Goal: Task Accomplishment & Management: Complete application form

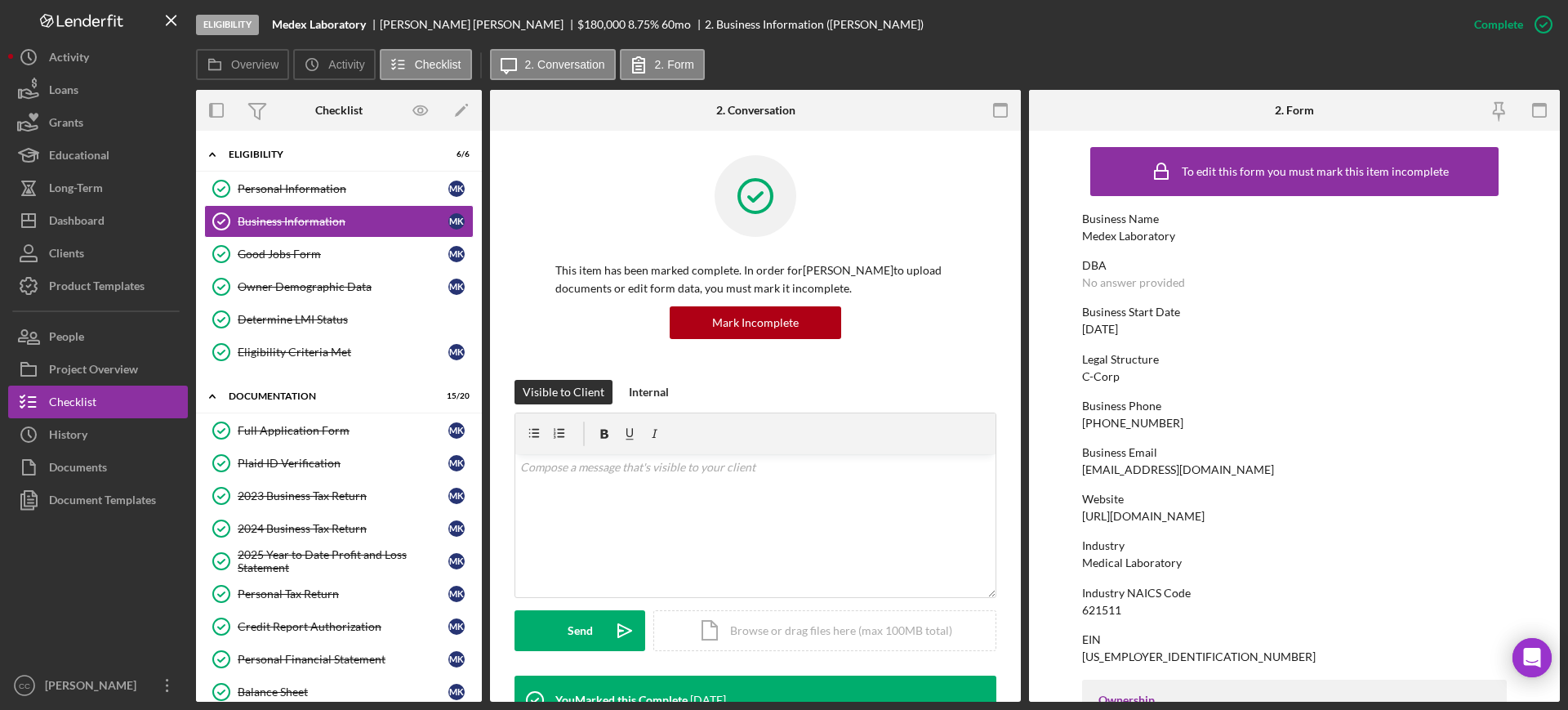
scroll to position [306, 0]
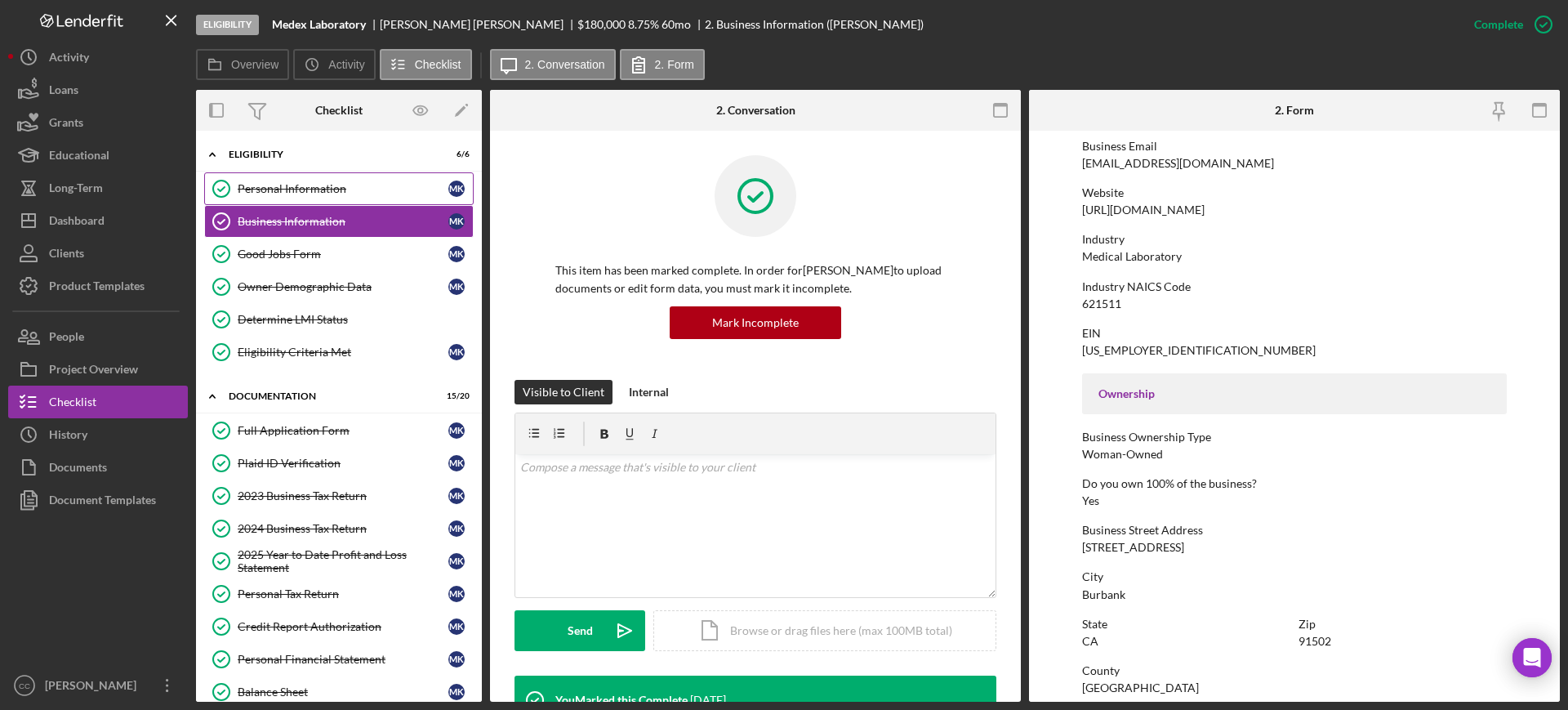
click at [273, 183] on div "Personal Information" at bounding box center [342, 189] width 210 height 13
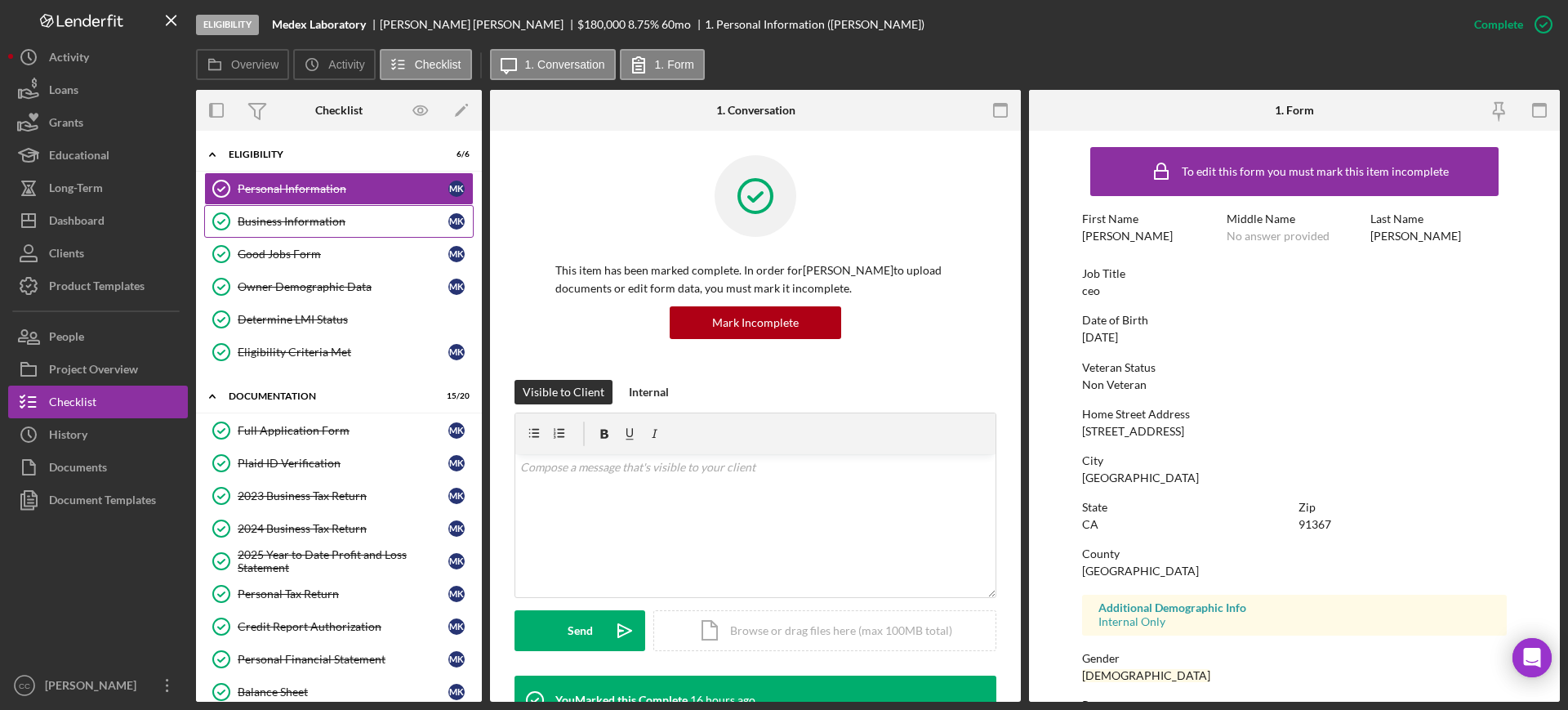
click at [269, 218] on div "Business Information" at bounding box center [342, 221] width 210 height 13
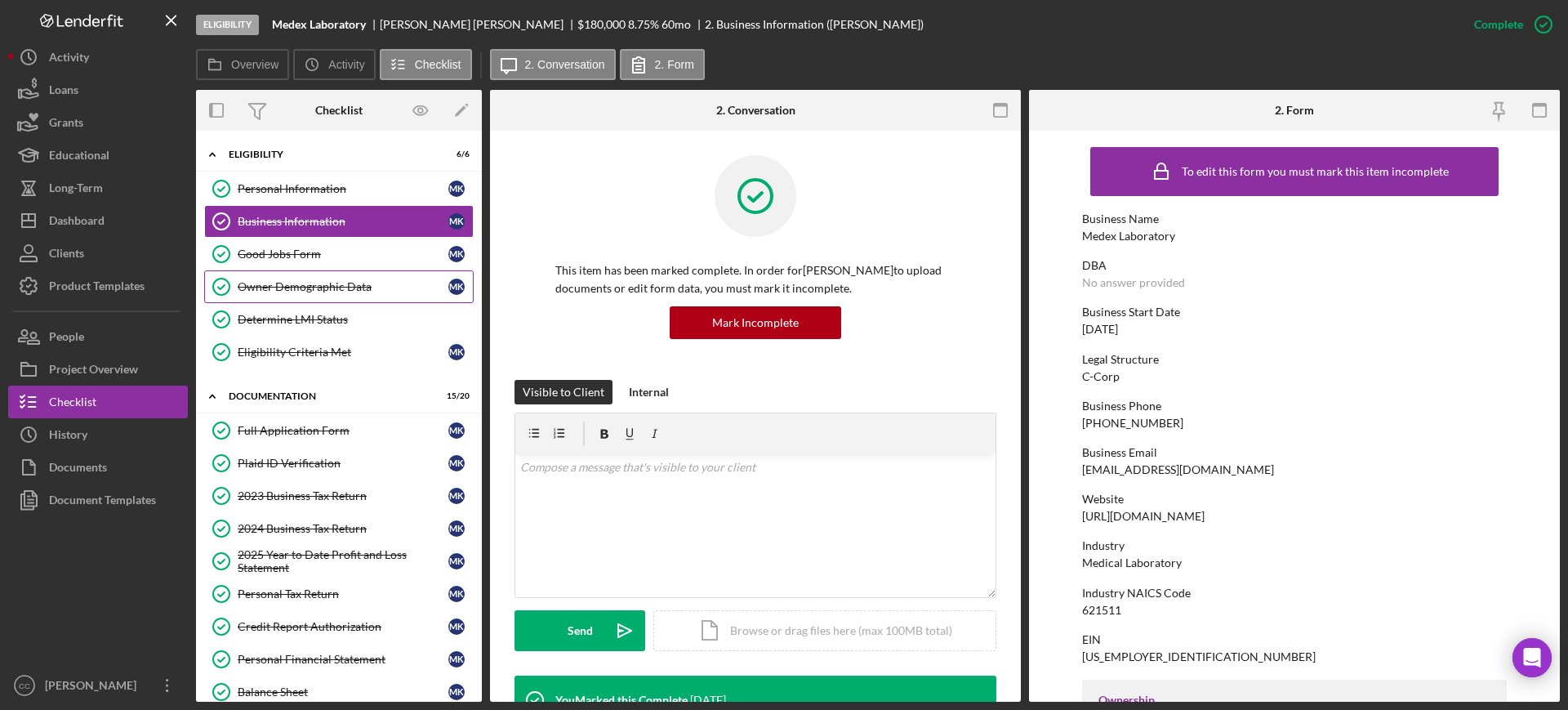
click at [336, 287] on div "Owner Demographic Data" at bounding box center [342, 287] width 210 height 13
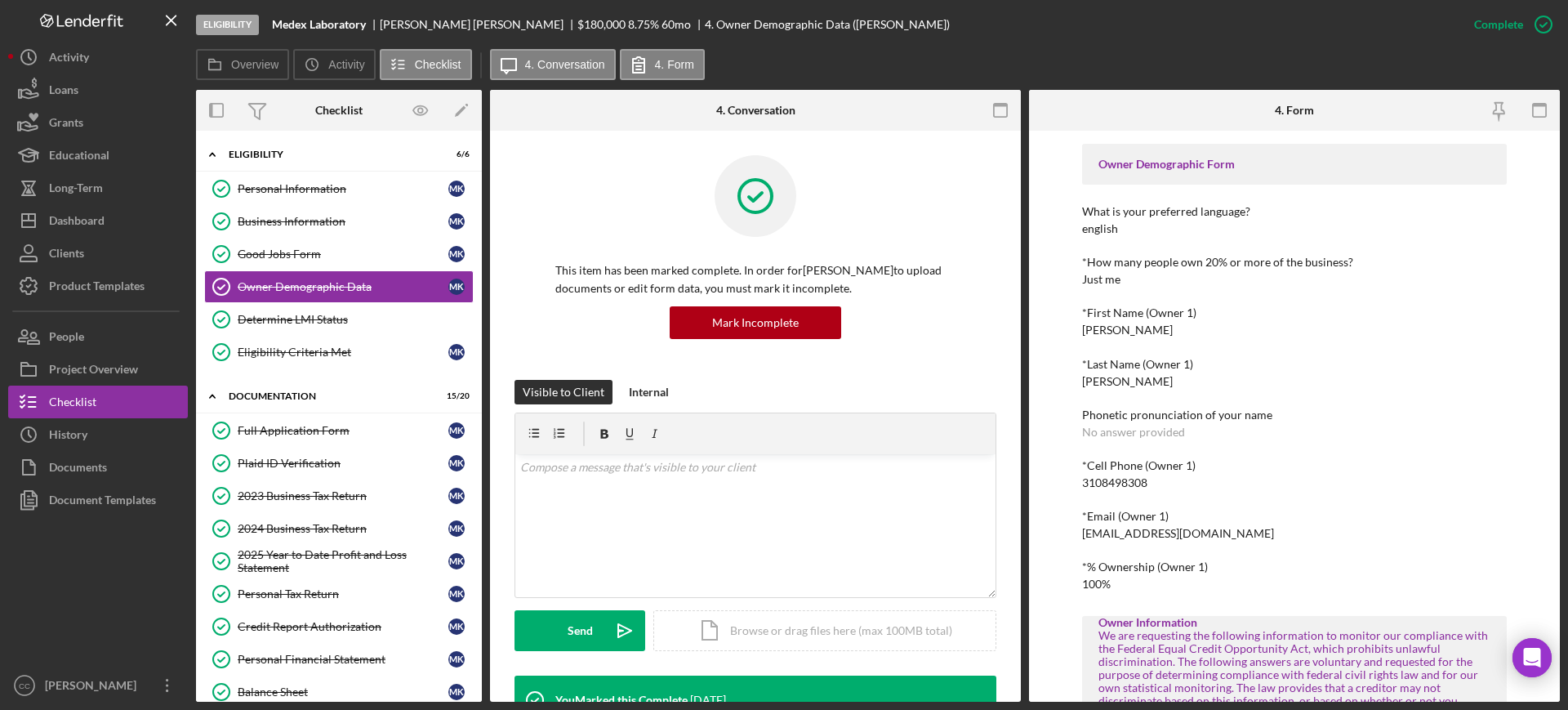
scroll to position [102, 0]
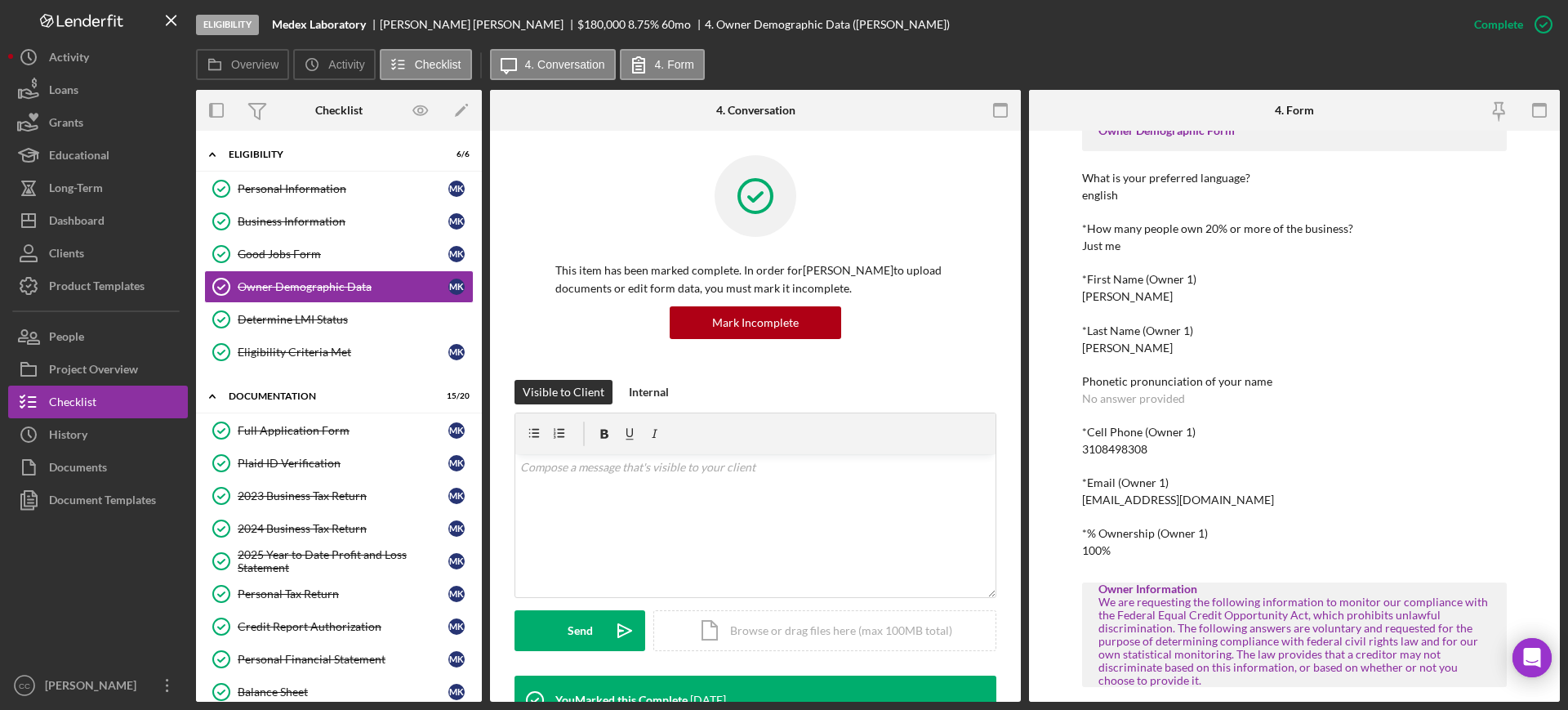
click at [1127, 449] on div "3108498308" at bounding box center [1115, 450] width 65 height 13
copy div "3108498308"
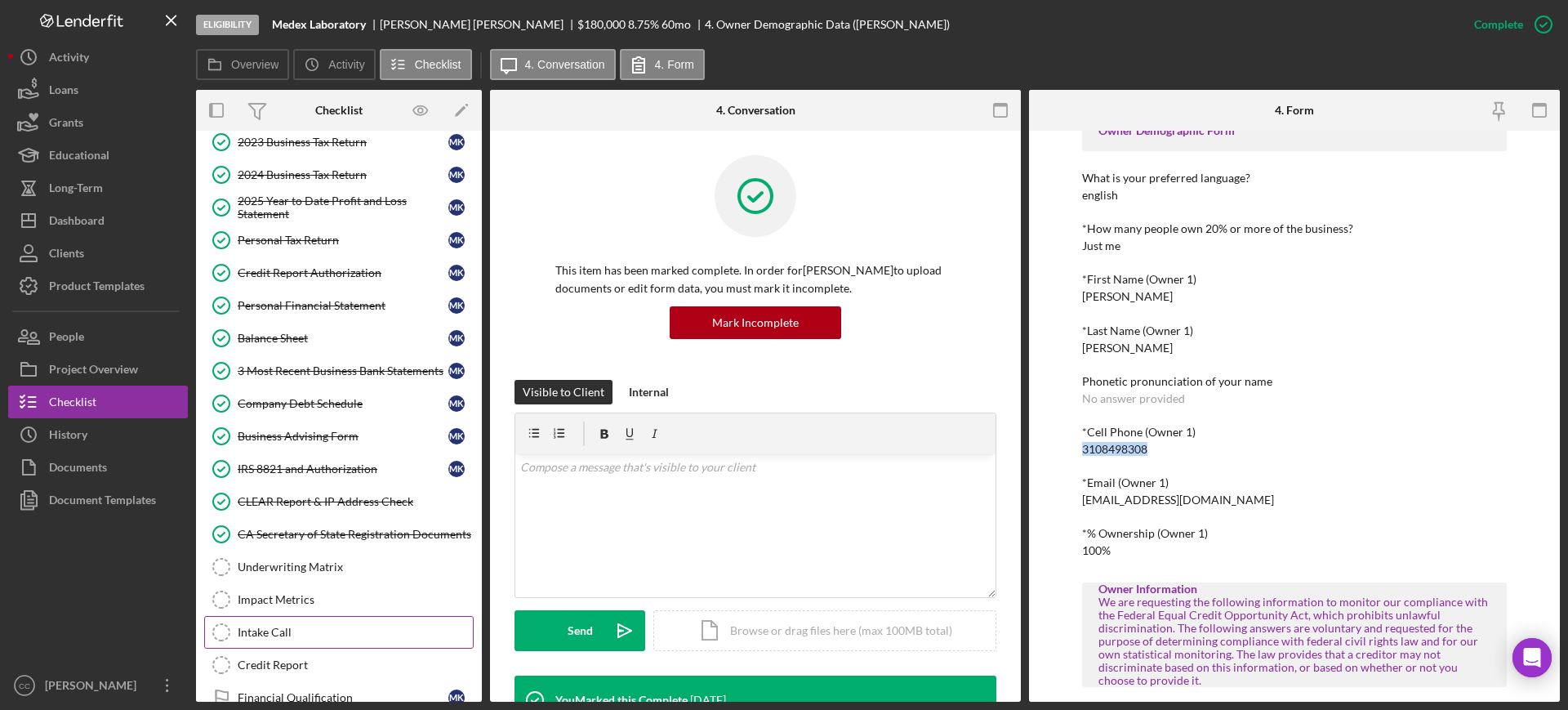
scroll to position [456, 0]
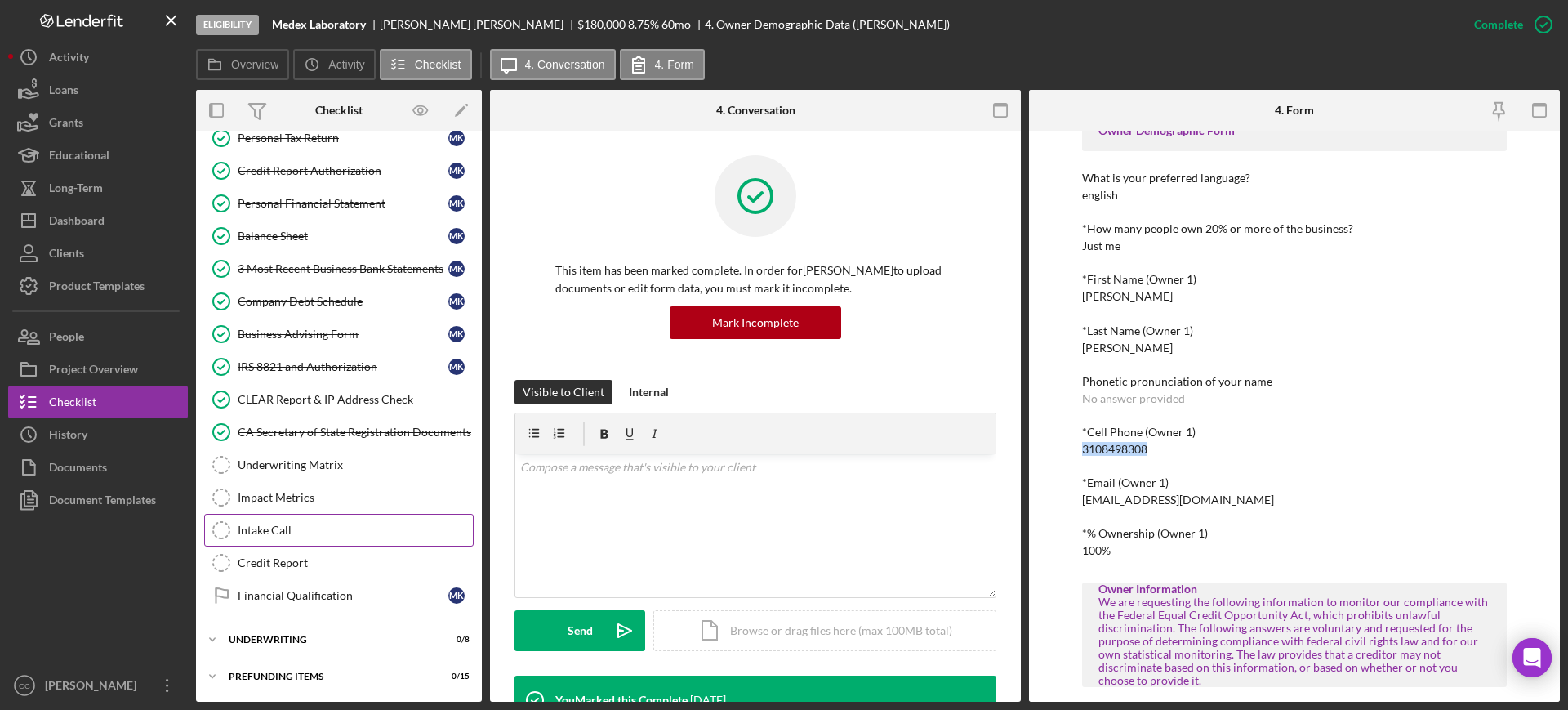
click at [255, 536] on div "Intake Call" at bounding box center [354, 531] width 235 height 13
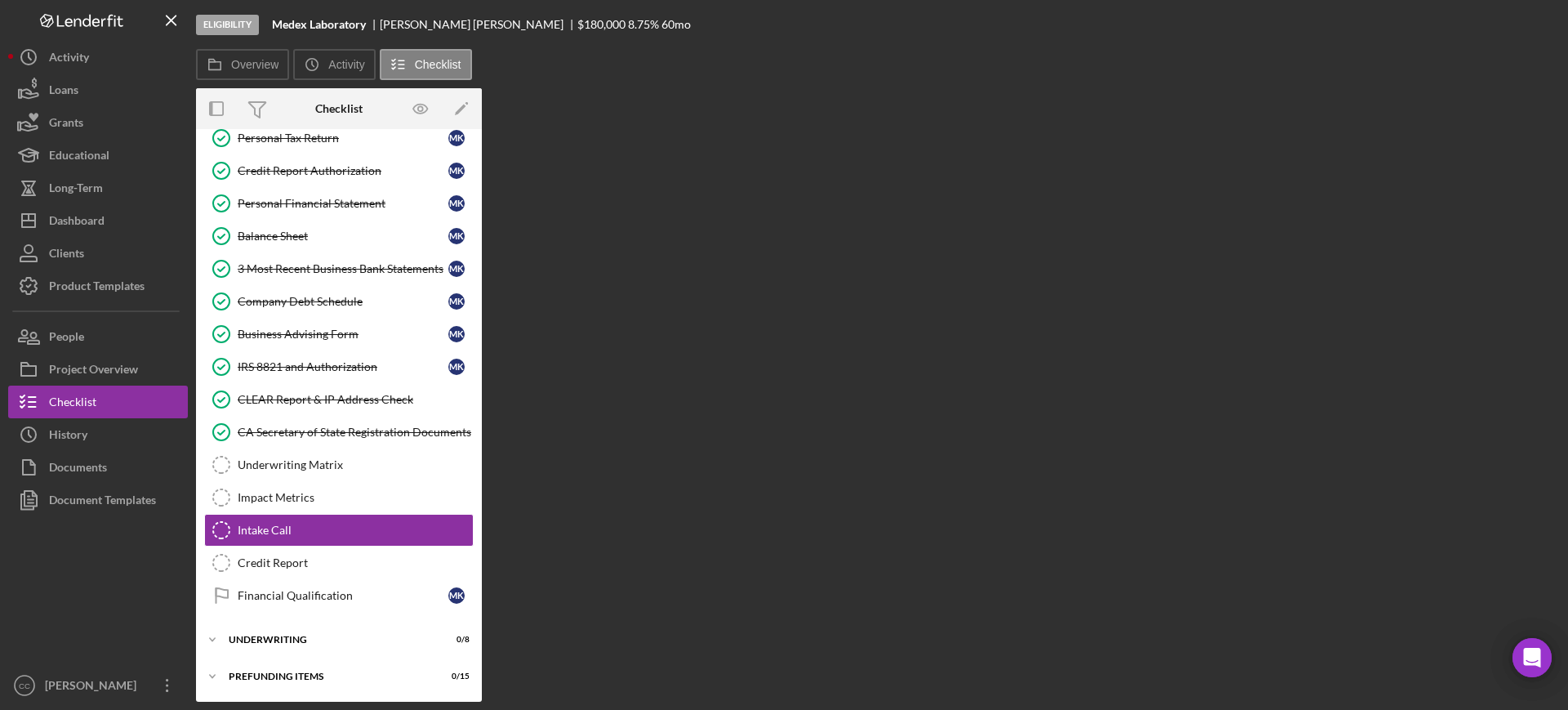
scroll to position [456, 0]
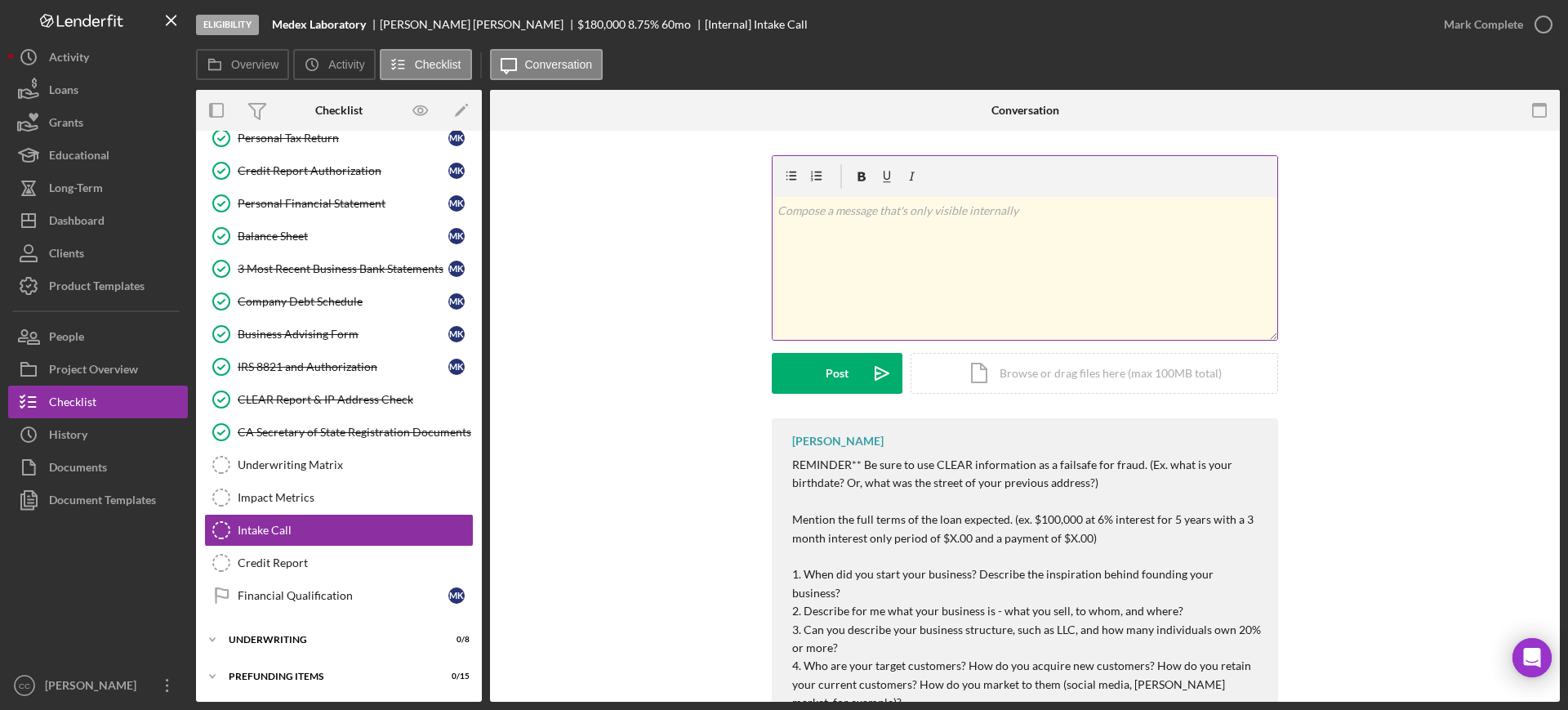
click at [949, 257] on div "v Color teal Color pink Remove color Add row above Add row below Add column bef…" at bounding box center [1025, 268] width 505 height 143
click at [313, 331] on div "Business Advising Form" at bounding box center [342, 334] width 210 height 13
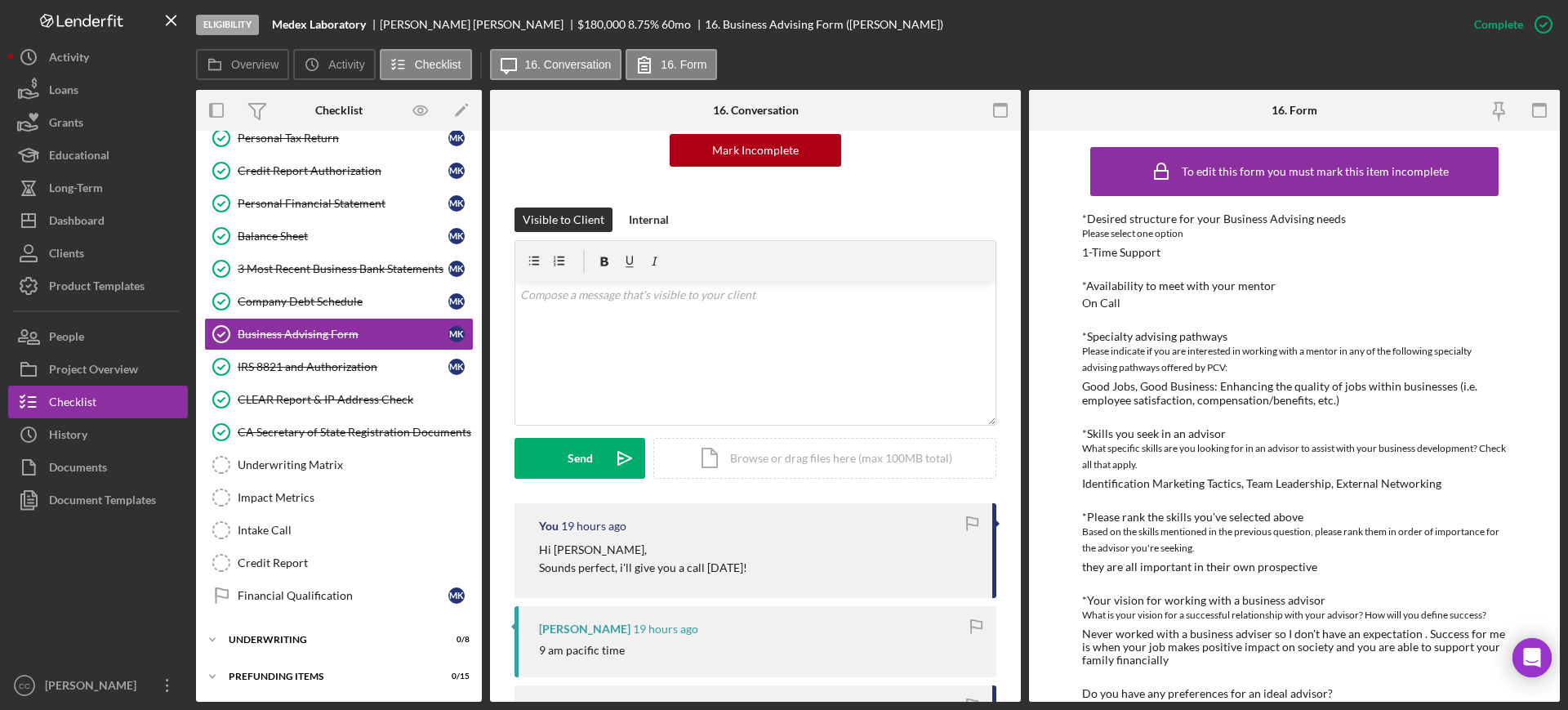
scroll to position [204, 0]
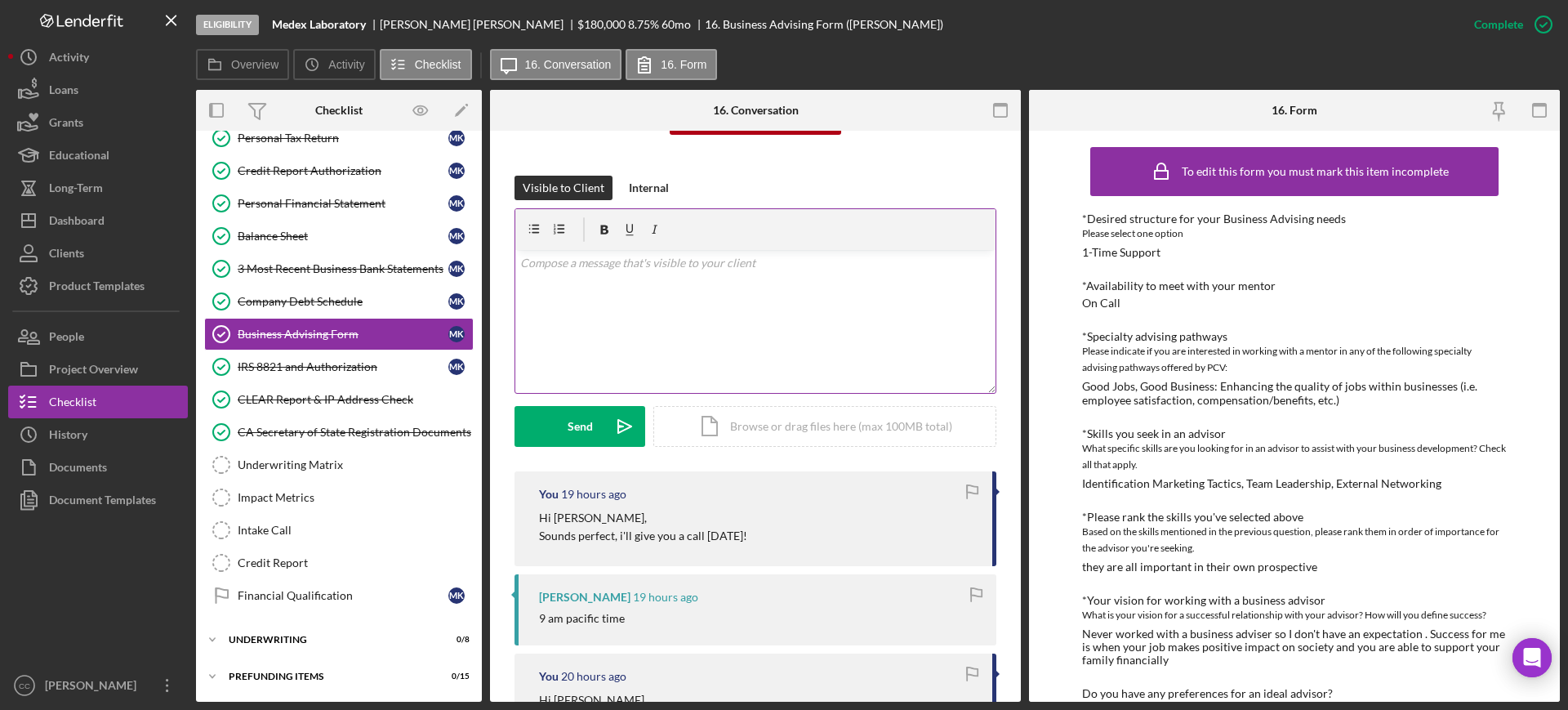
click at [679, 314] on div "v Color teal Color pink Remove color Add row above Add row below Add column bef…" at bounding box center [755, 321] width 480 height 143
click at [391, 25] on div "Mariam Khachatryan" at bounding box center [478, 25] width 197 height 13
copy div "Mariam"
click at [663, 270] on p "Good morning M" at bounding box center [756, 263] width 471 height 18
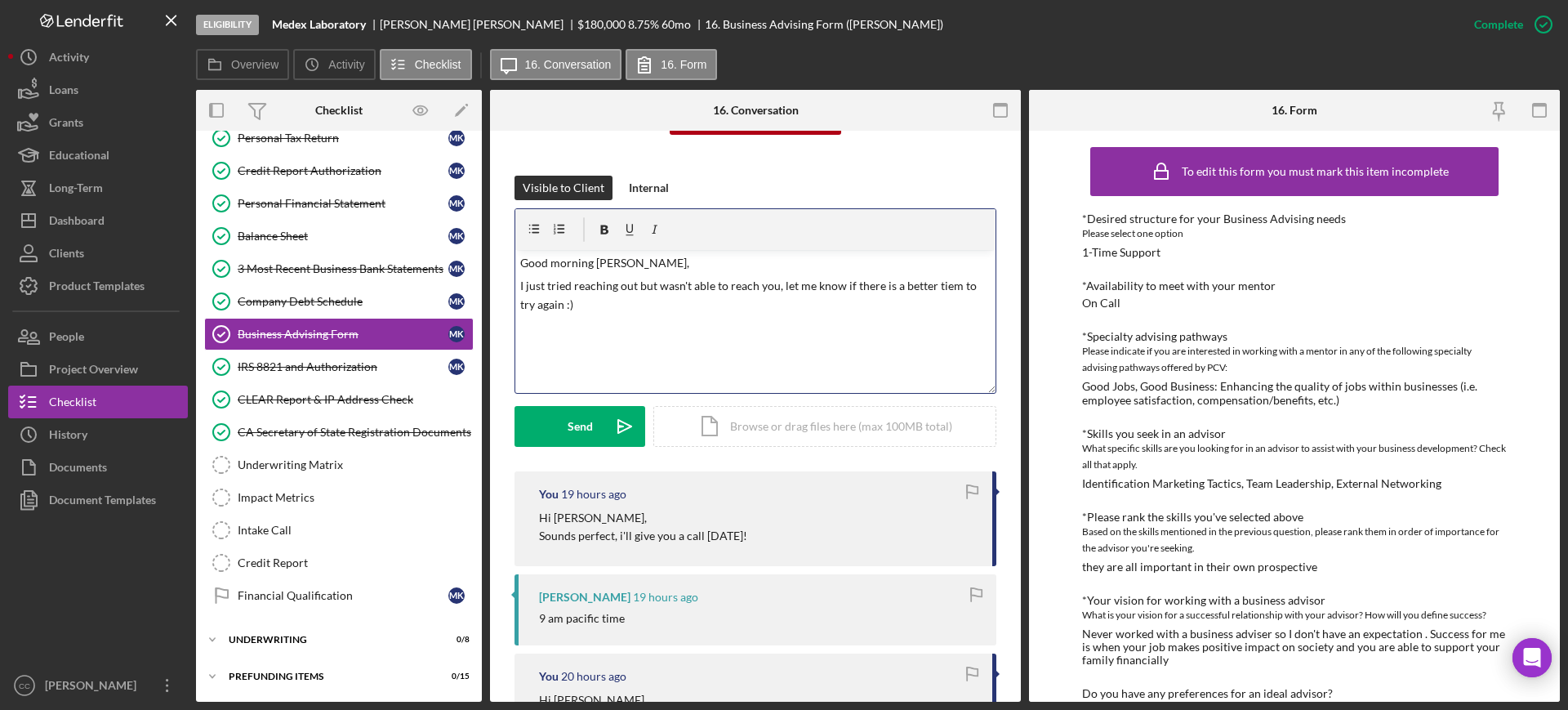
click at [945, 286] on p "I just tried reaching out but wasn't able to reach you, let me know if there is…" at bounding box center [756, 295] width 471 height 37
click at [629, 312] on p "I just tried reaching out but wasn't able to reach you, let me know if there is…" at bounding box center [756, 295] width 471 height 37
click at [594, 427] on button "Send Icon/icon-invite-send" at bounding box center [580, 427] width 131 height 41
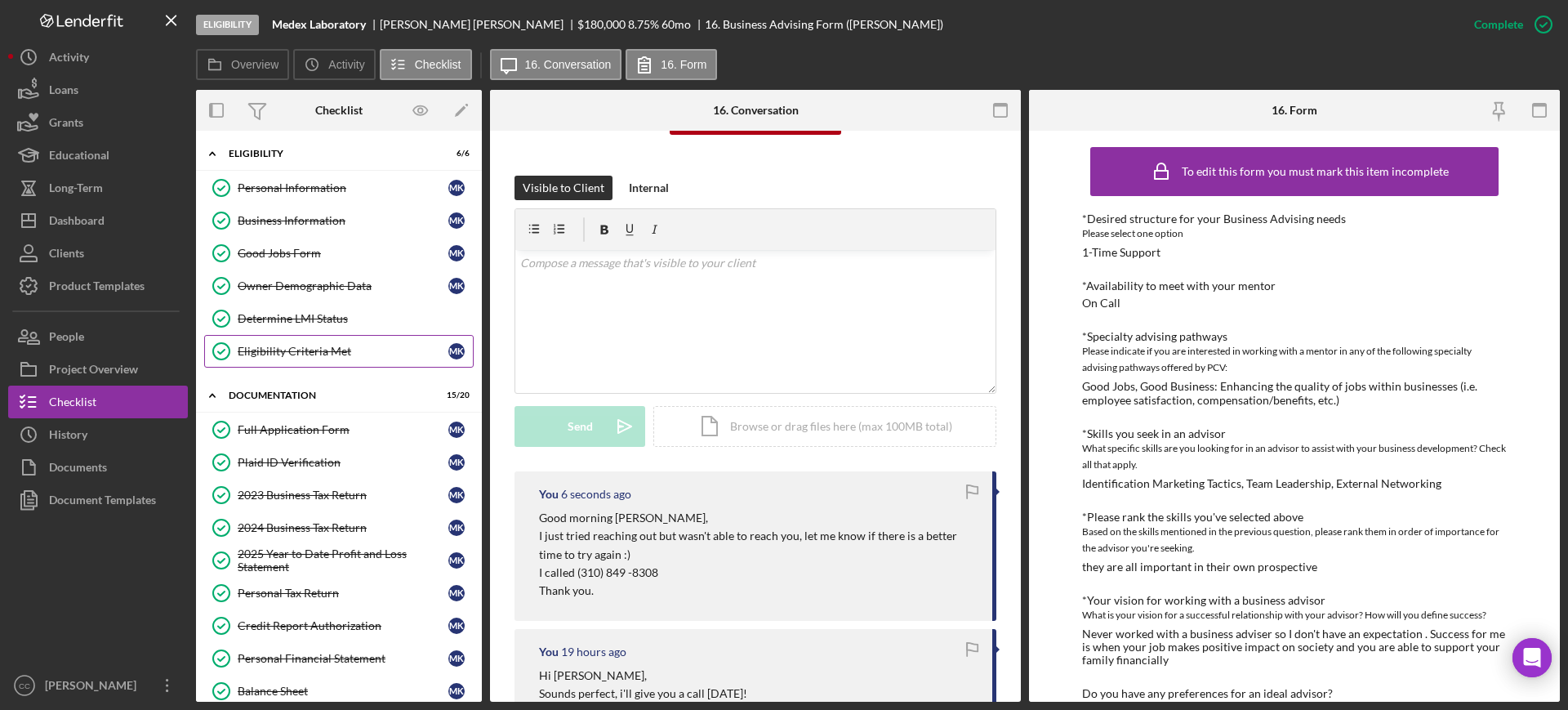
scroll to position [0, 0]
click at [319, 292] on div "Owner Demographic Data" at bounding box center [342, 287] width 210 height 13
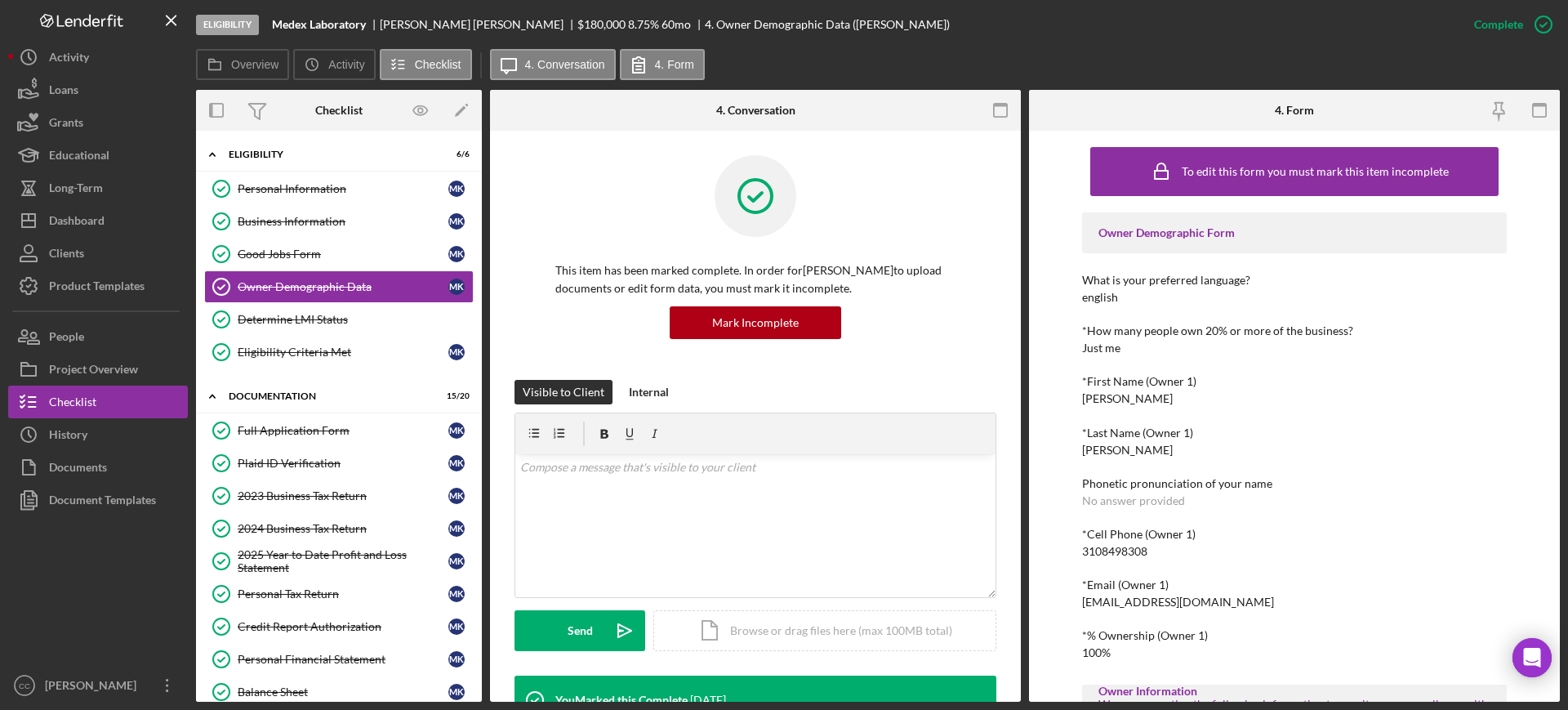
click at [1120, 556] on div "3108498308" at bounding box center [1115, 552] width 65 height 13
copy div "3108498308"
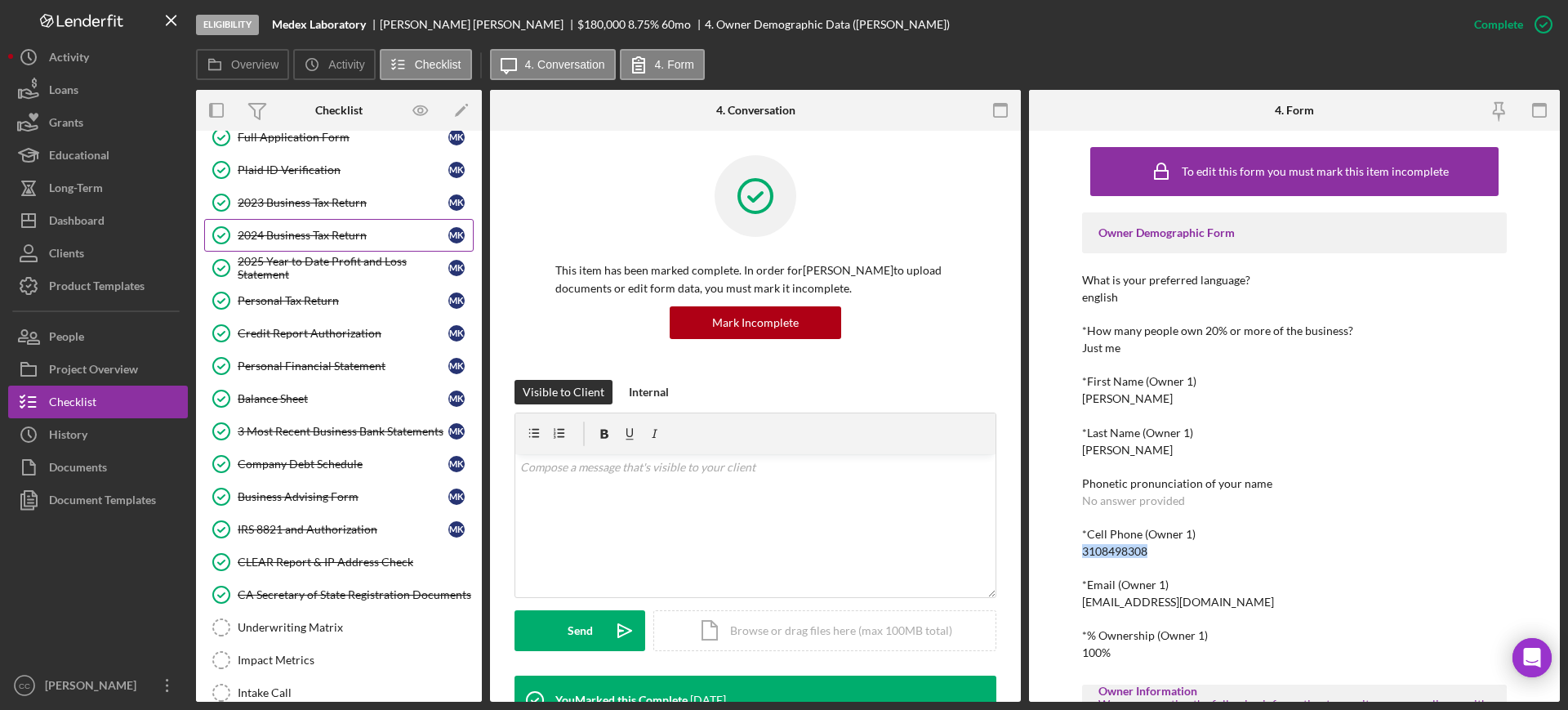
scroll to position [306, 0]
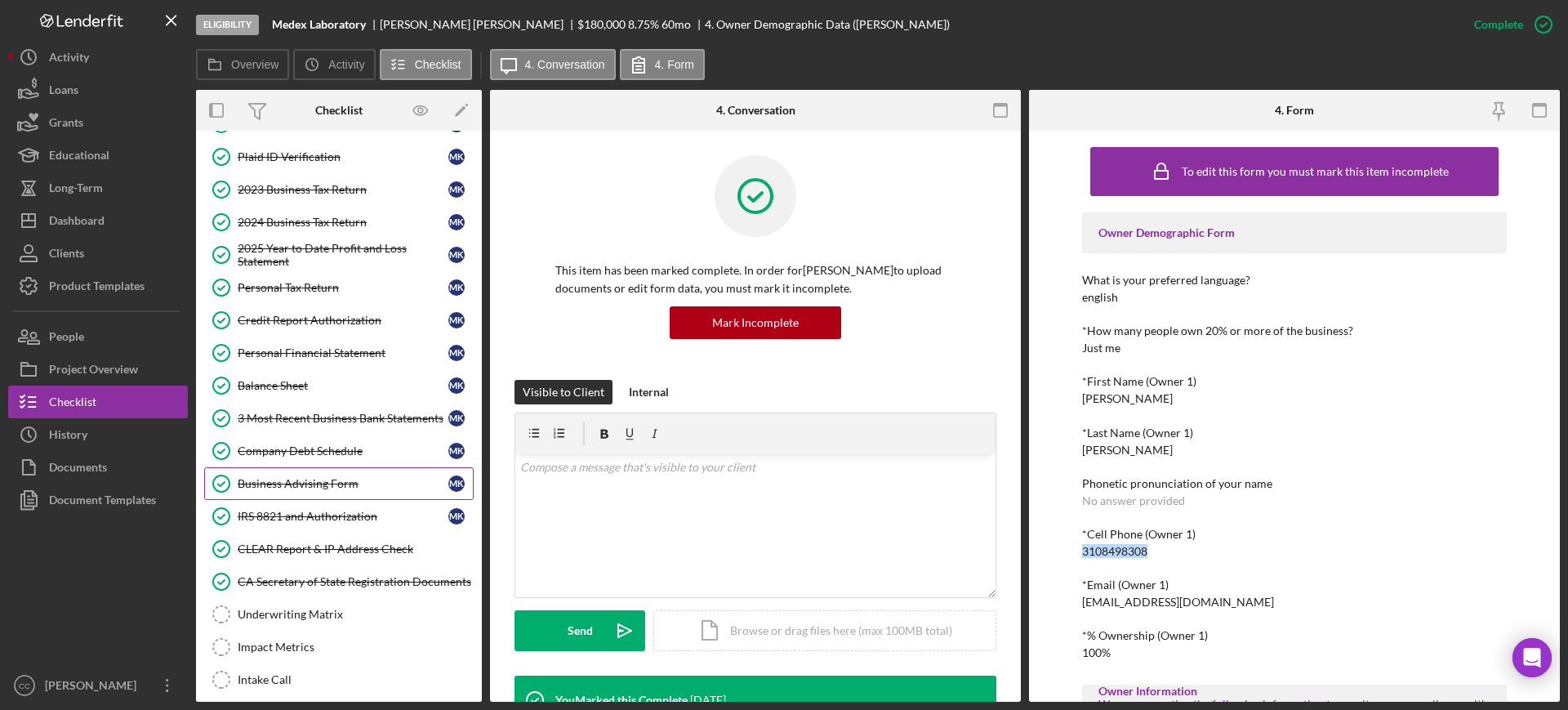
click at [274, 468] on link "Business Advising Form Business Advising Form M K" at bounding box center [338, 484] width 269 height 33
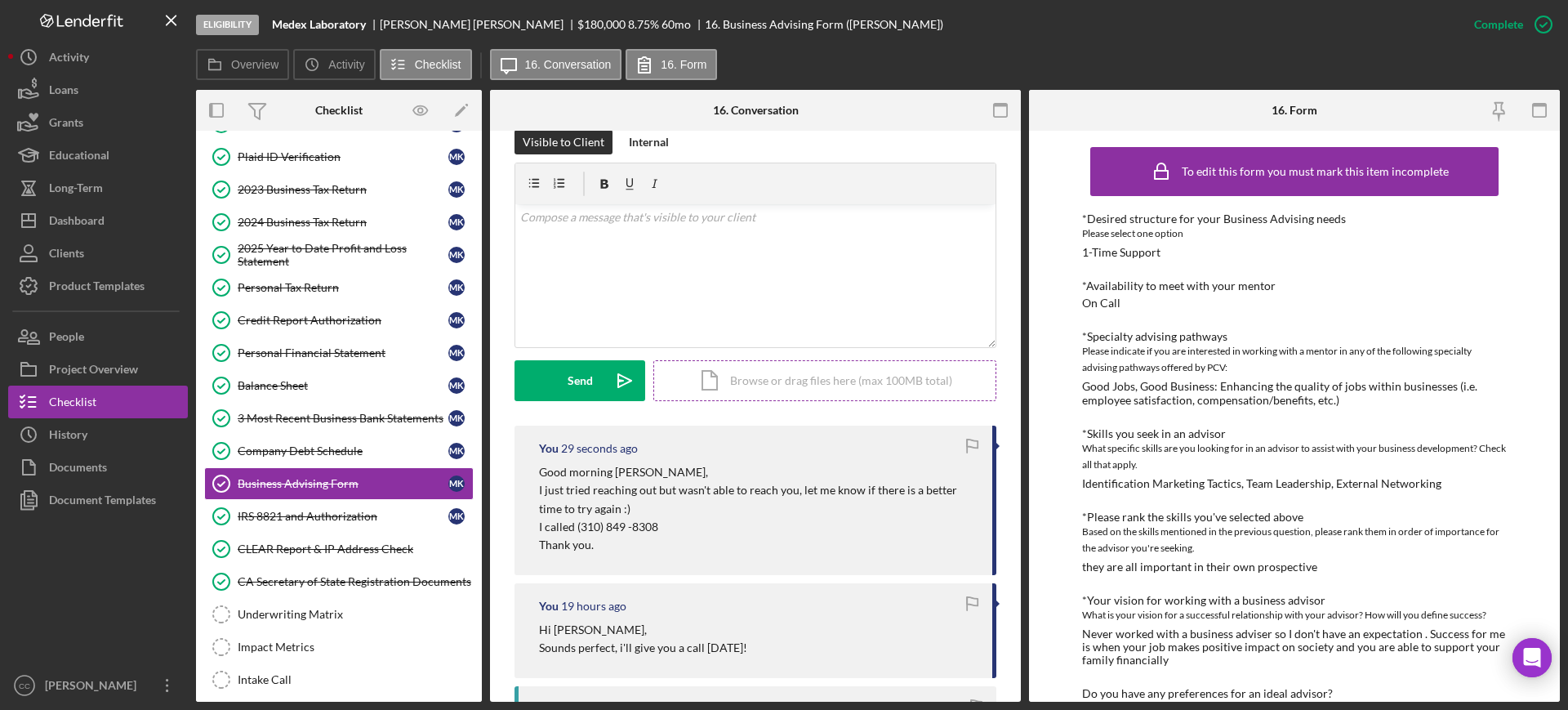
scroll to position [306, 0]
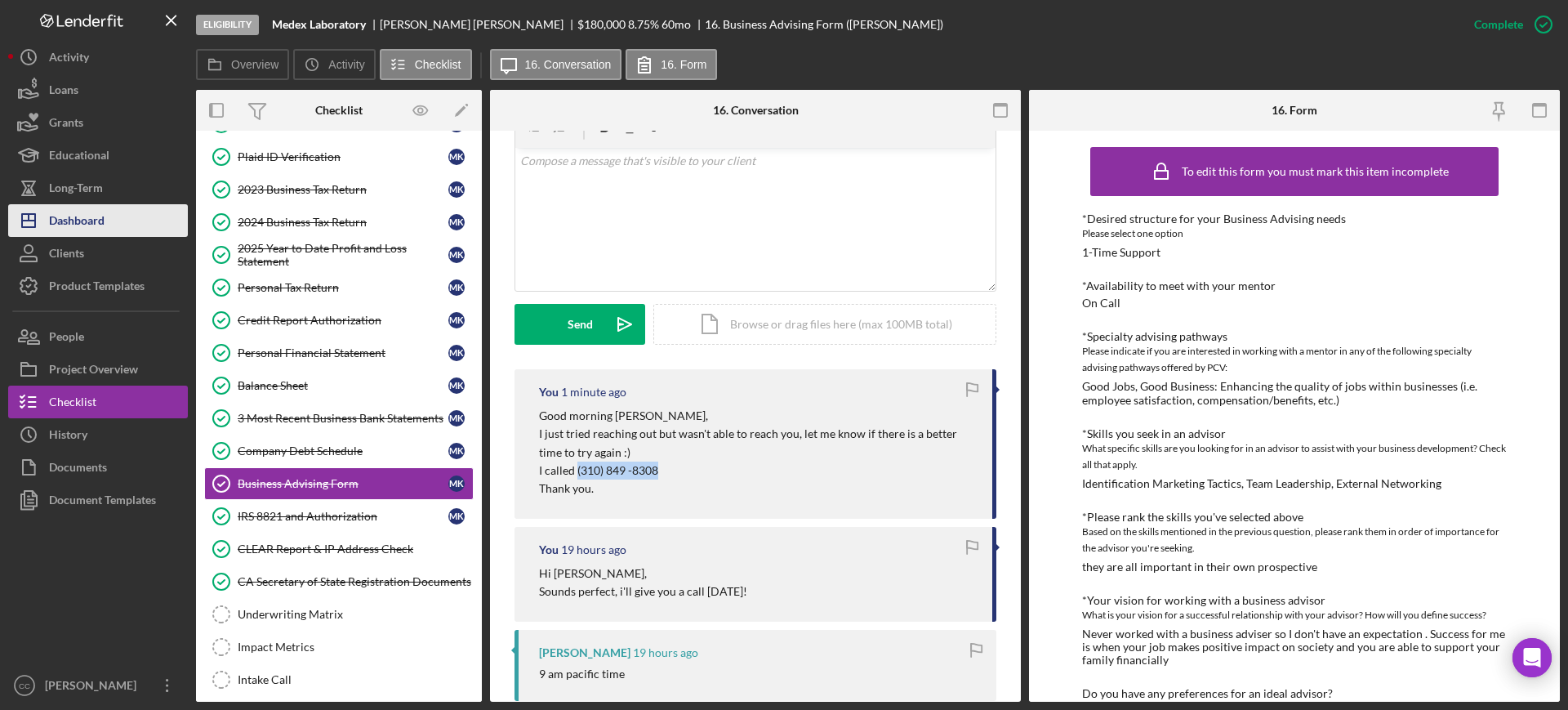
click at [88, 206] on div "Dashboard" at bounding box center [77, 222] width 56 height 37
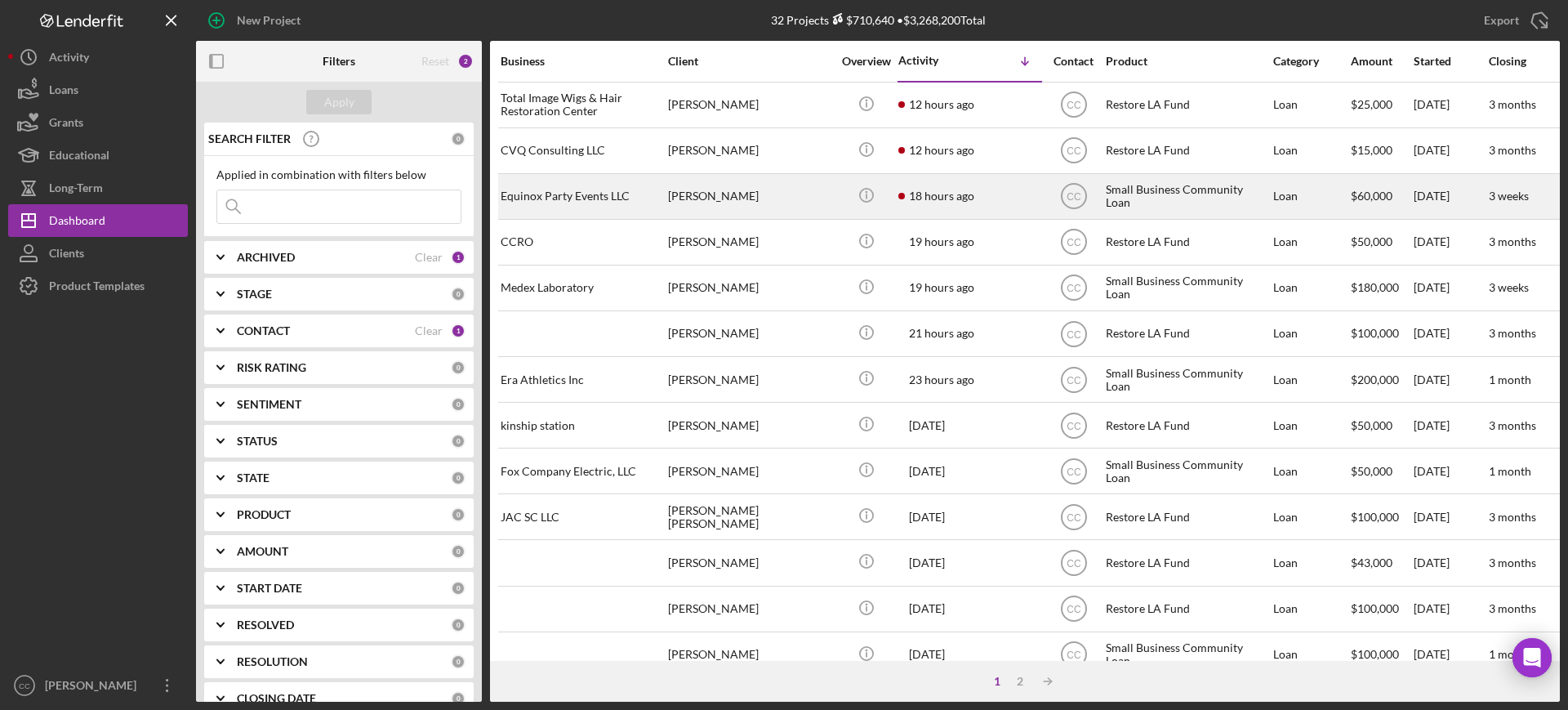
click at [810, 193] on div "Elsi Gomez" at bounding box center [750, 197] width 164 height 43
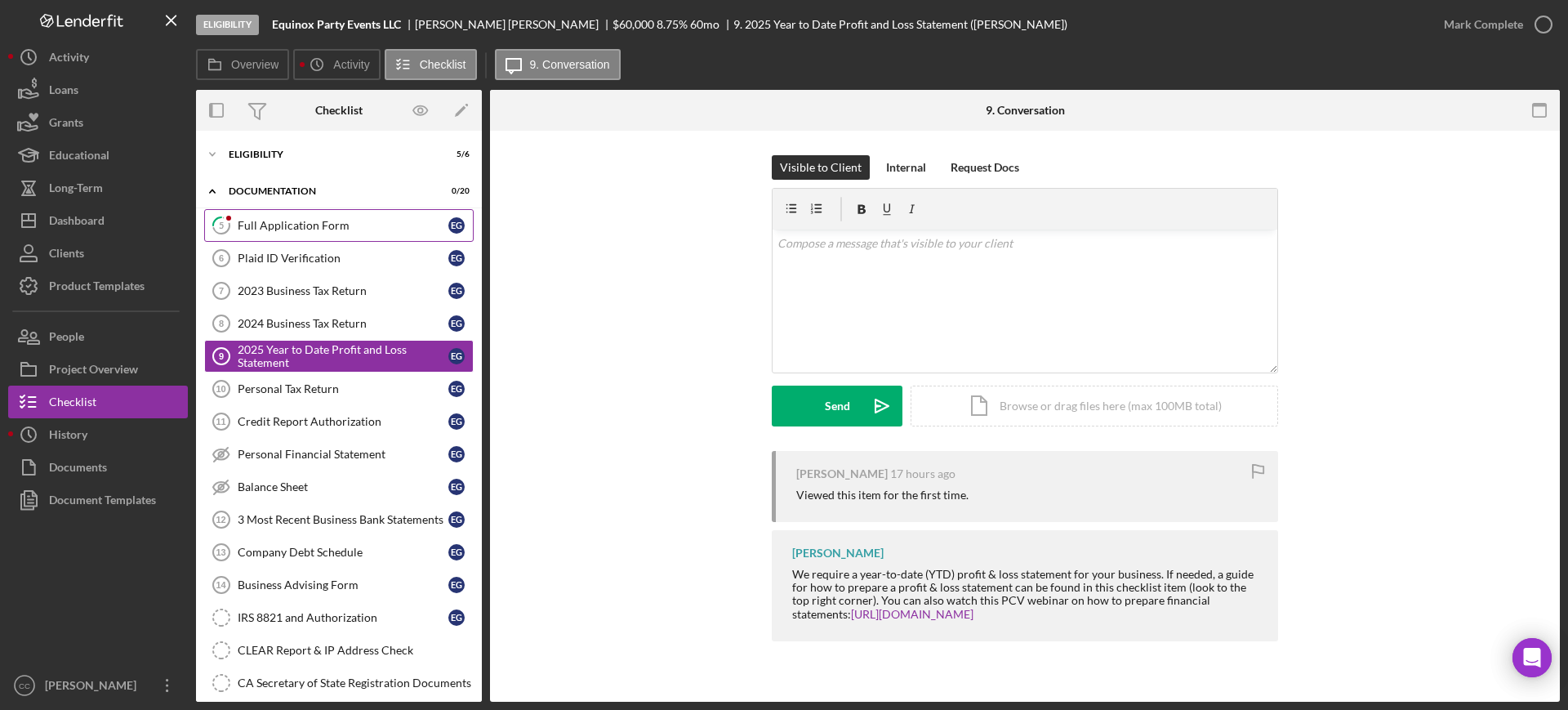
click at [339, 224] on div "Full Application Form" at bounding box center [342, 225] width 210 height 13
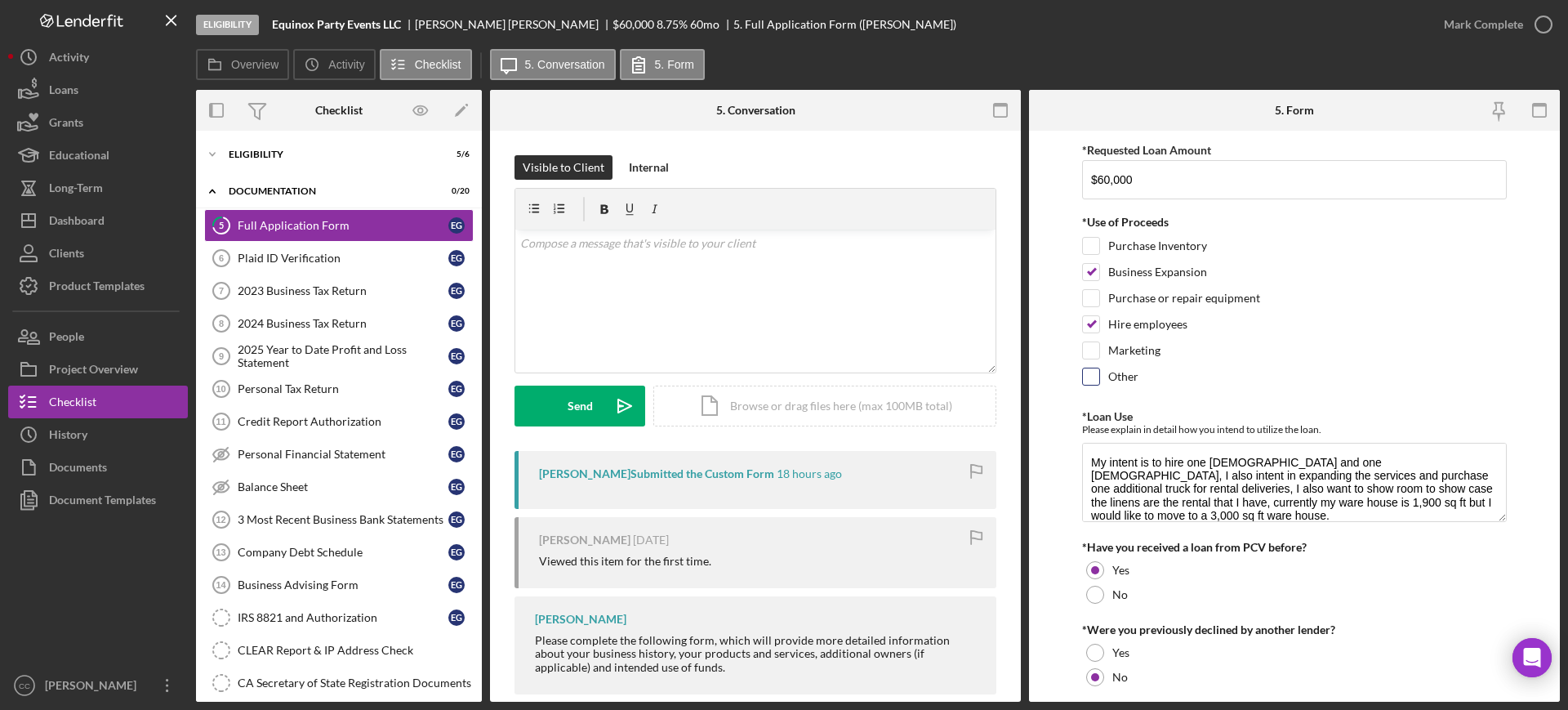
scroll to position [102, 0]
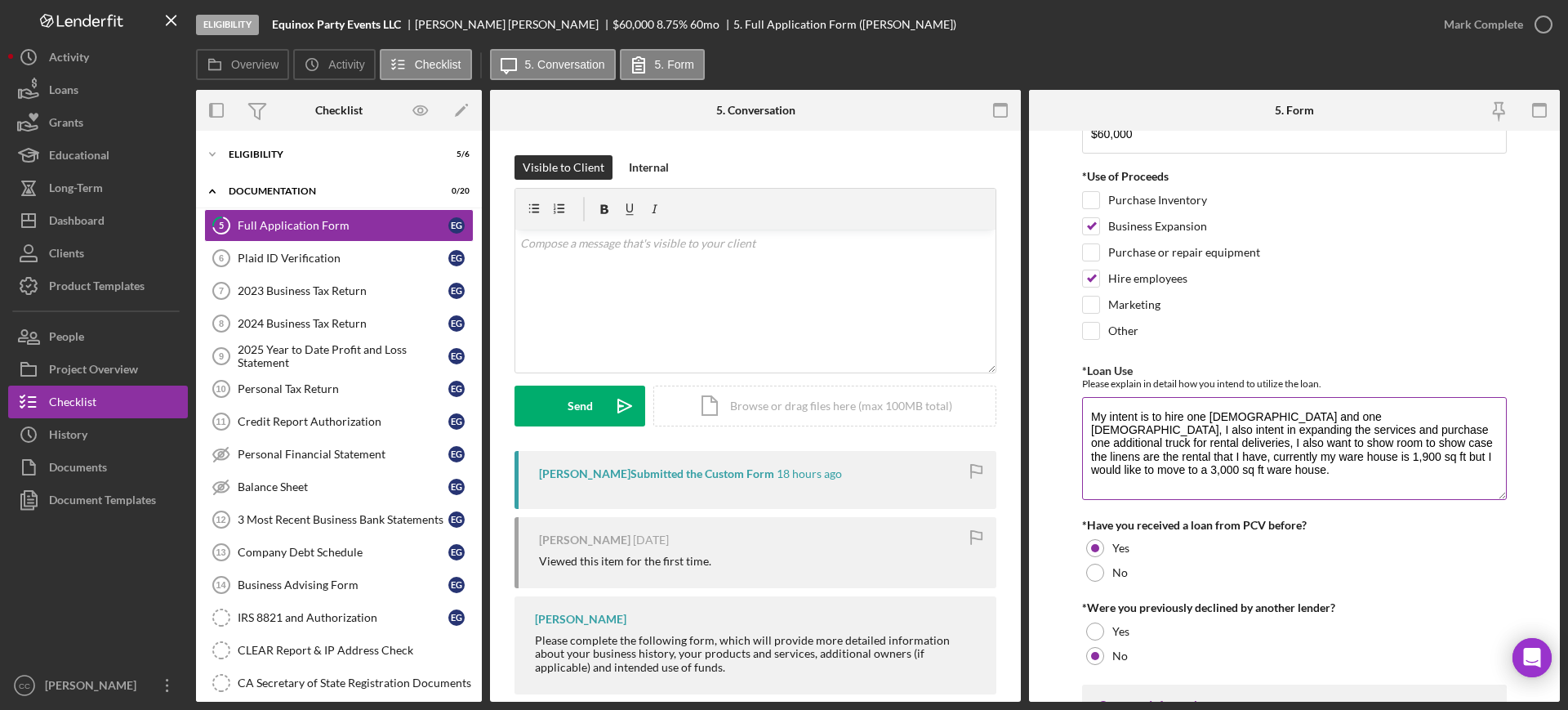
drag, startPoint x: 1496, startPoint y: 473, endPoint x: 1494, endPoint y: 498, distance: 25.1
click at [1494, 498] on textarea "My intent is to hire one full time employee and one part time, I also intent in…" at bounding box center [1294, 449] width 425 height 103
drag, startPoint x: 1158, startPoint y: 442, endPoint x: 1364, endPoint y: 439, distance: 206.0
click at [1364, 439] on textarea "My intent is to hire one full time employee and one part time, I also intent in…" at bounding box center [1294, 449] width 425 height 103
drag, startPoint x: 1205, startPoint y: 461, endPoint x: 1304, endPoint y: 451, distance: 99.5
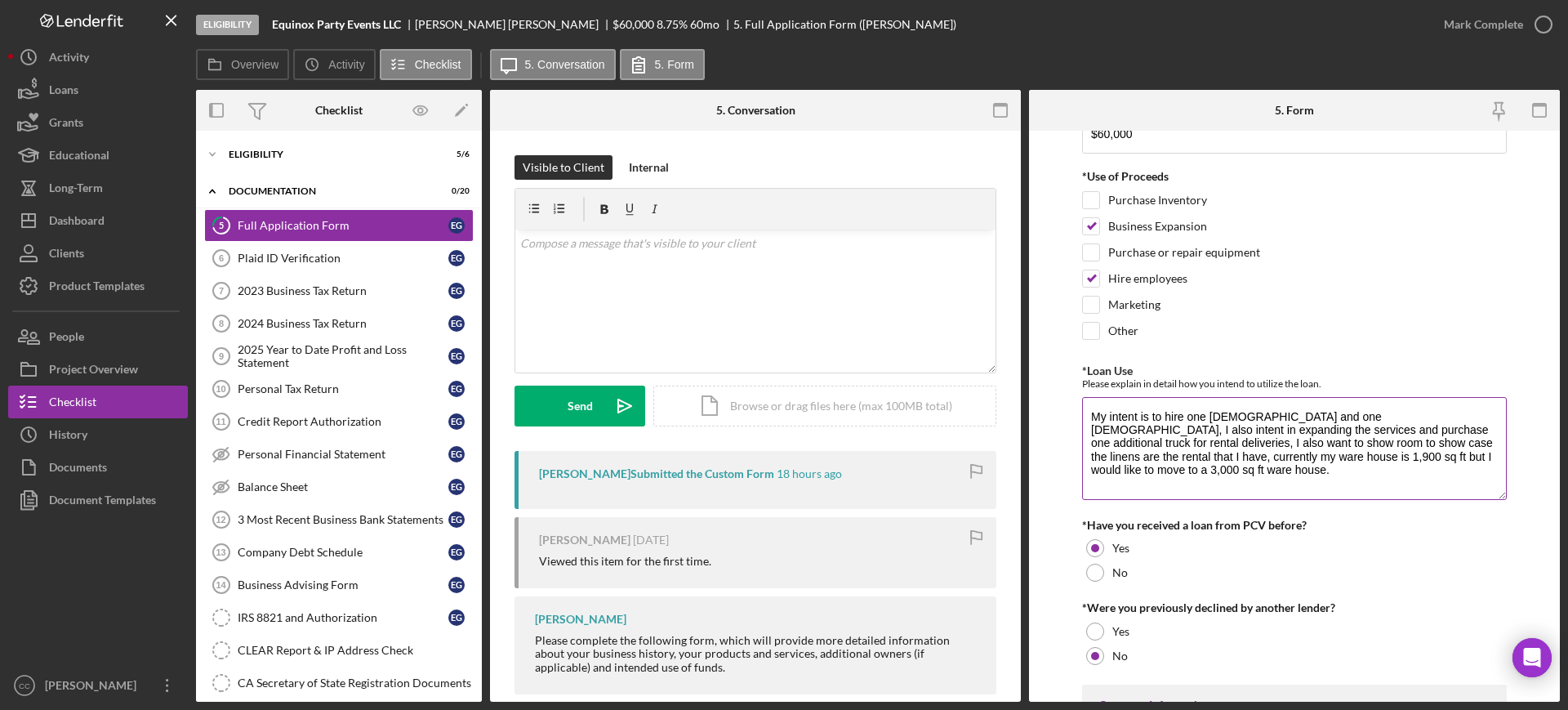
click at [1304, 451] on textarea "My intent is to hire one full time employee and one part time, I also intent in…" at bounding box center [1294, 449] width 425 height 103
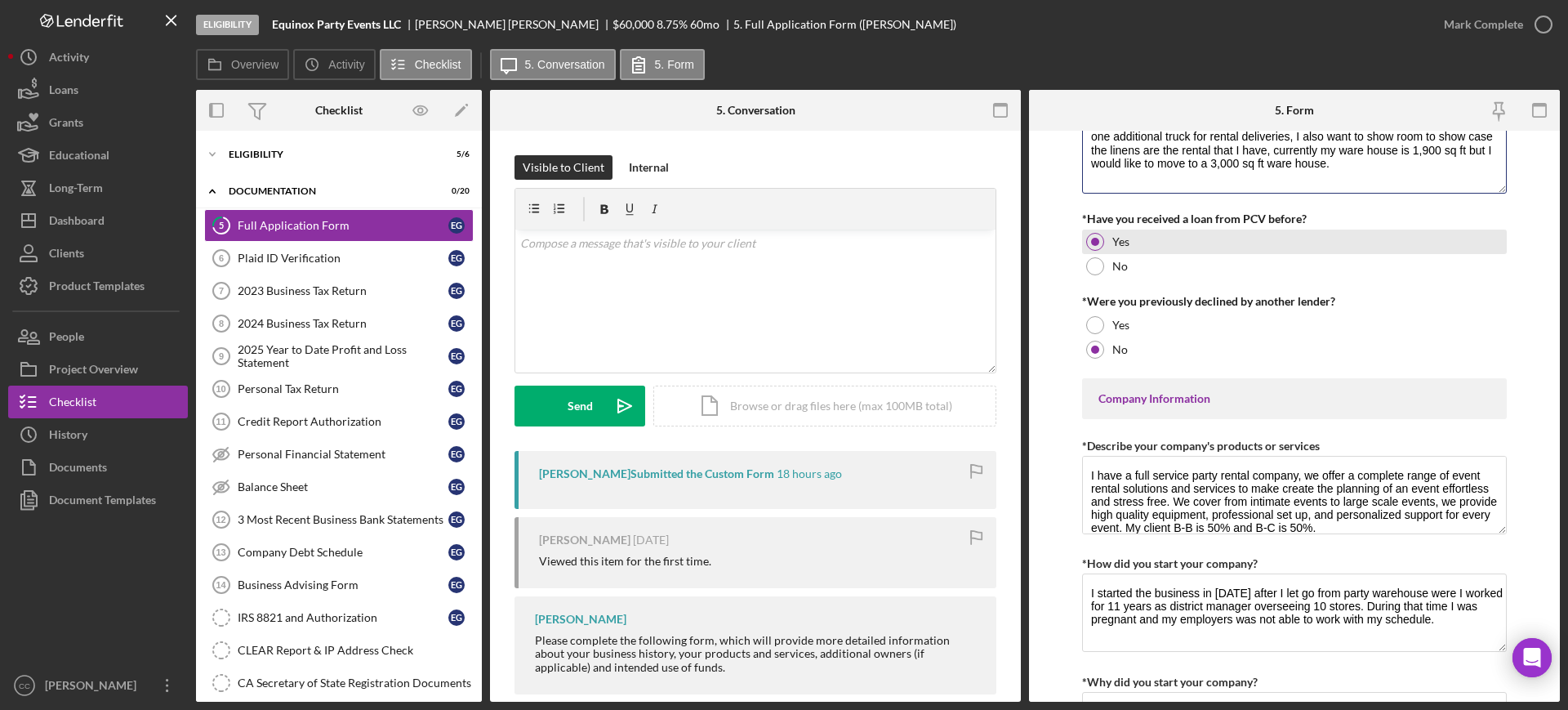
scroll to position [511, 0]
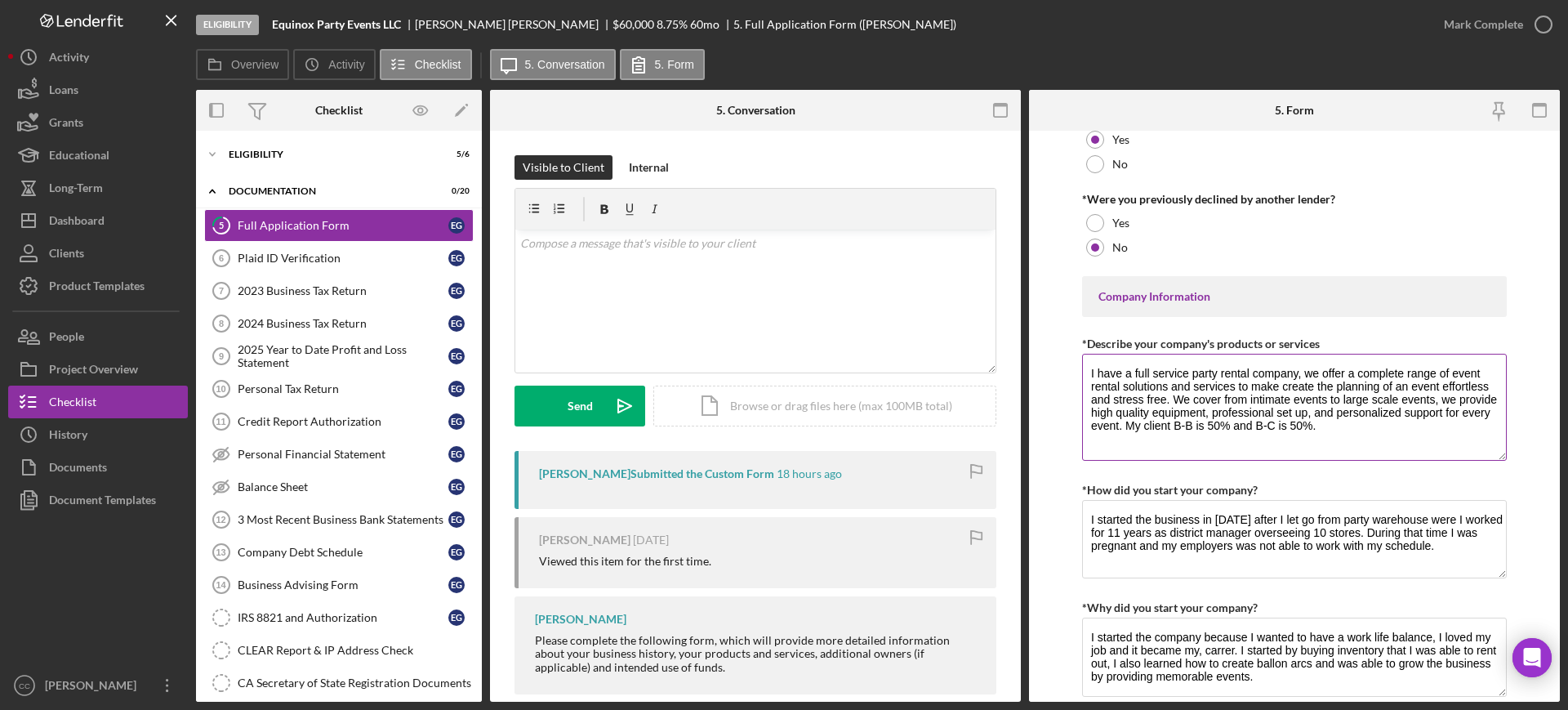
drag, startPoint x: 1498, startPoint y: 425, endPoint x: 1498, endPoint y: 453, distance: 28.0
click at [1498, 453] on textarea "I have a full service party rental company, we offer a complete range of event …" at bounding box center [1294, 407] width 425 height 107
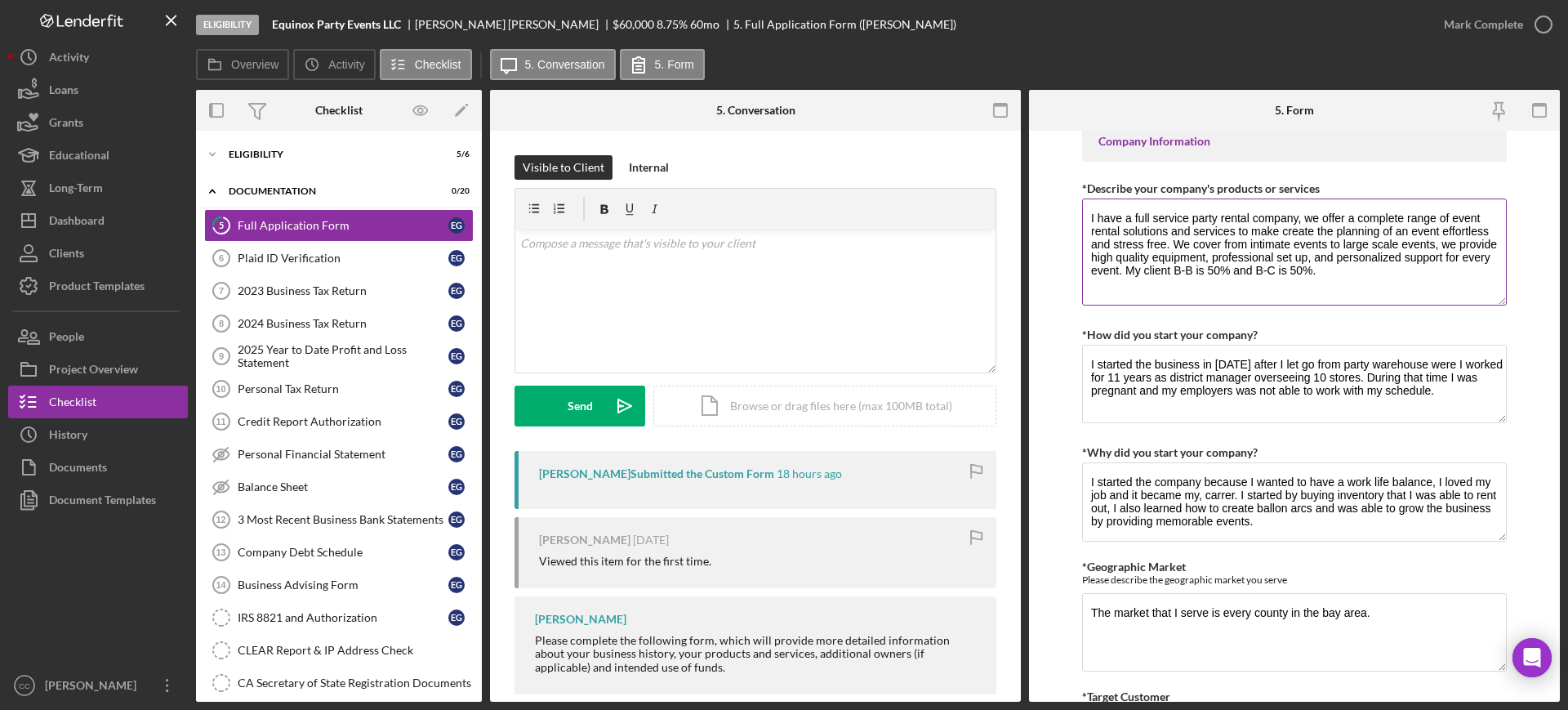
scroll to position [715, 0]
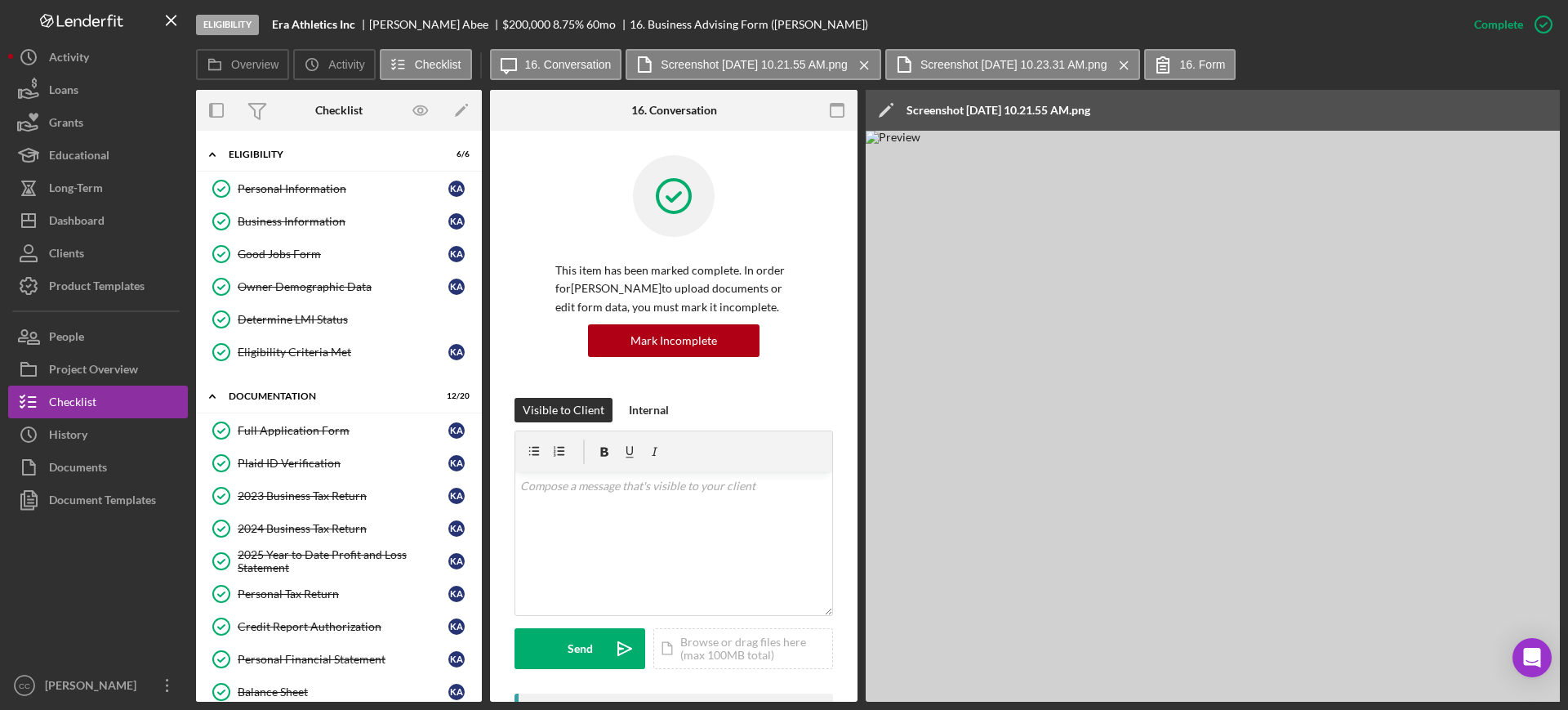
scroll to position [409, 0]
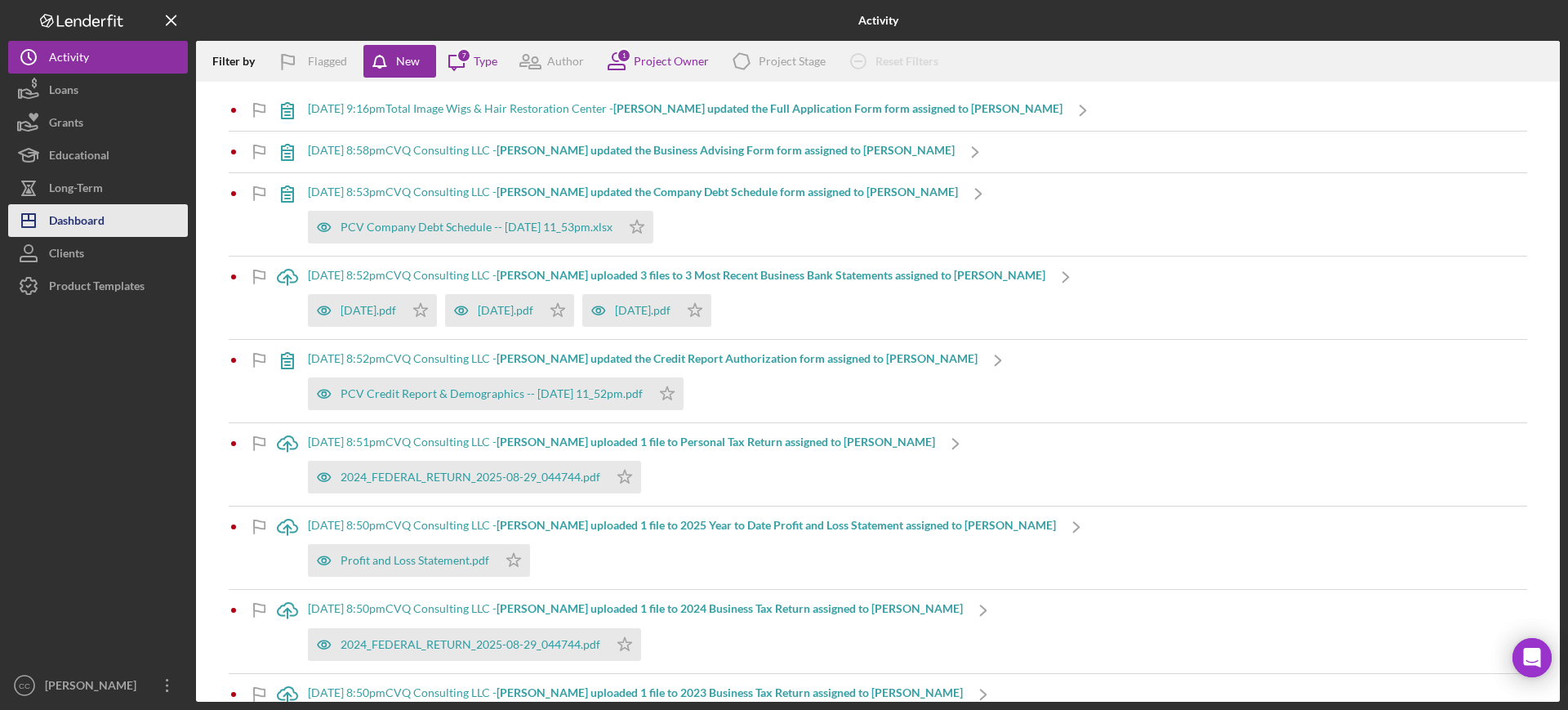
click at [87, 218] on div "Dashboard" at bounding box center [77, 222] width 56 height 37
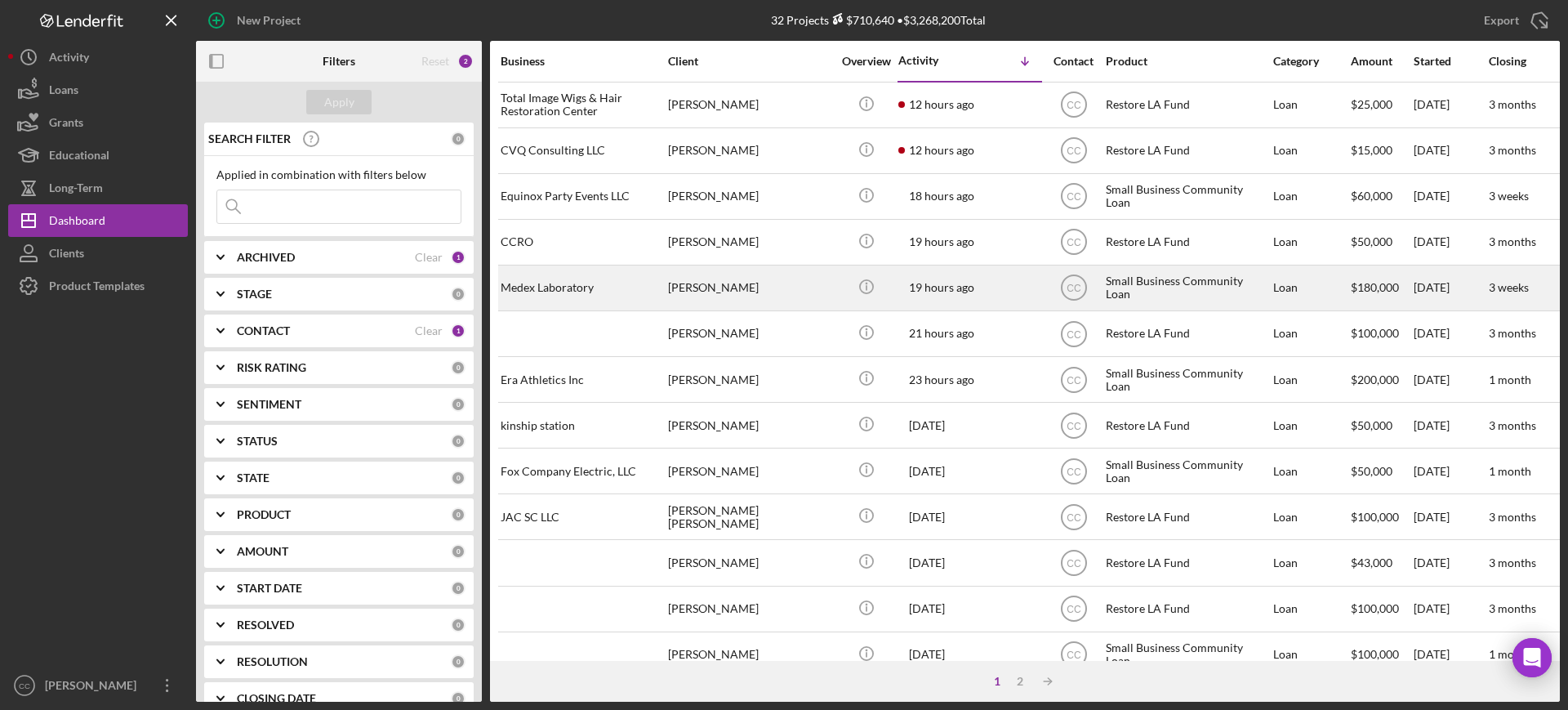
click at [802, 283] on div "[PERSON_NAME]" at bounding box center [750, 287] width 164 height 43
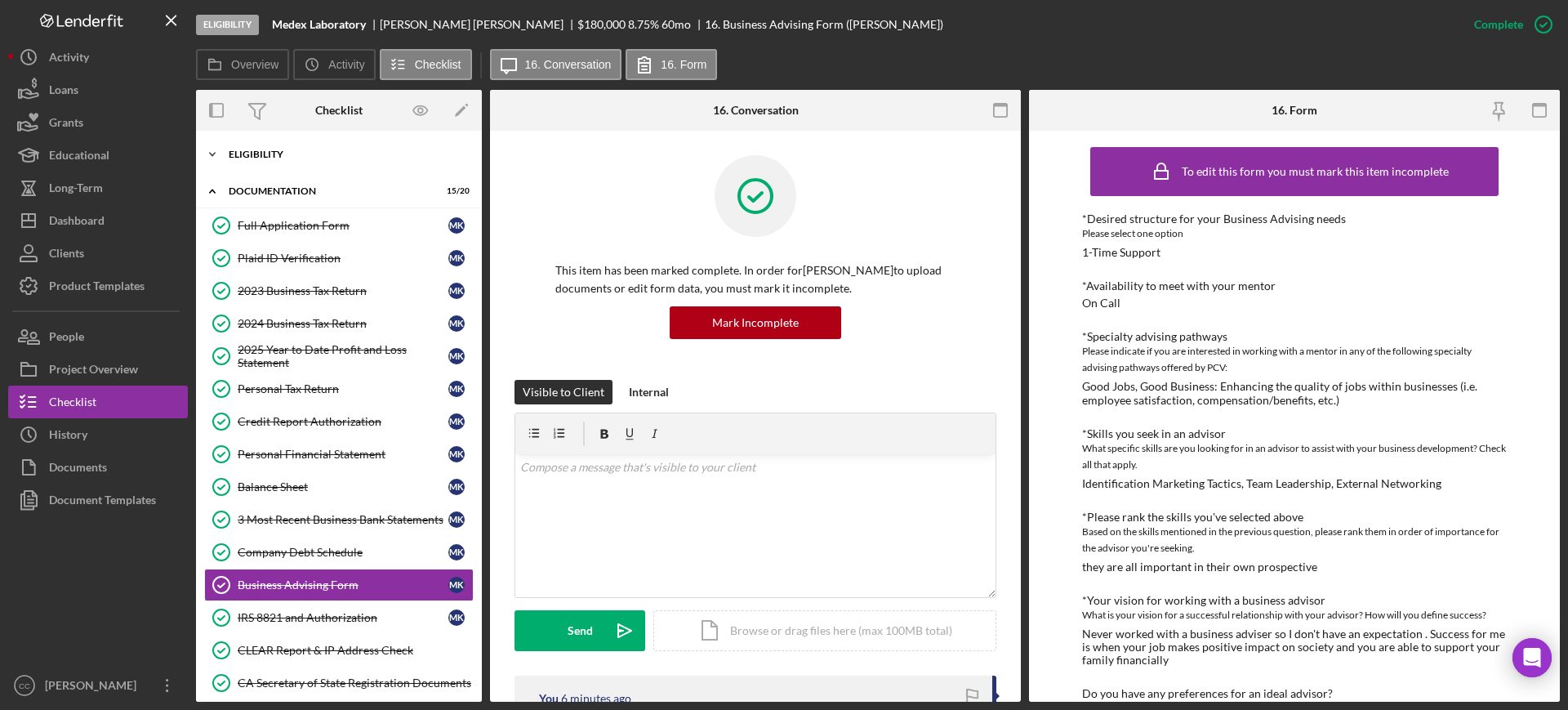
click at [270, 150] on div "Eligibility" at bounding box center [345, 155] width 232 height 10
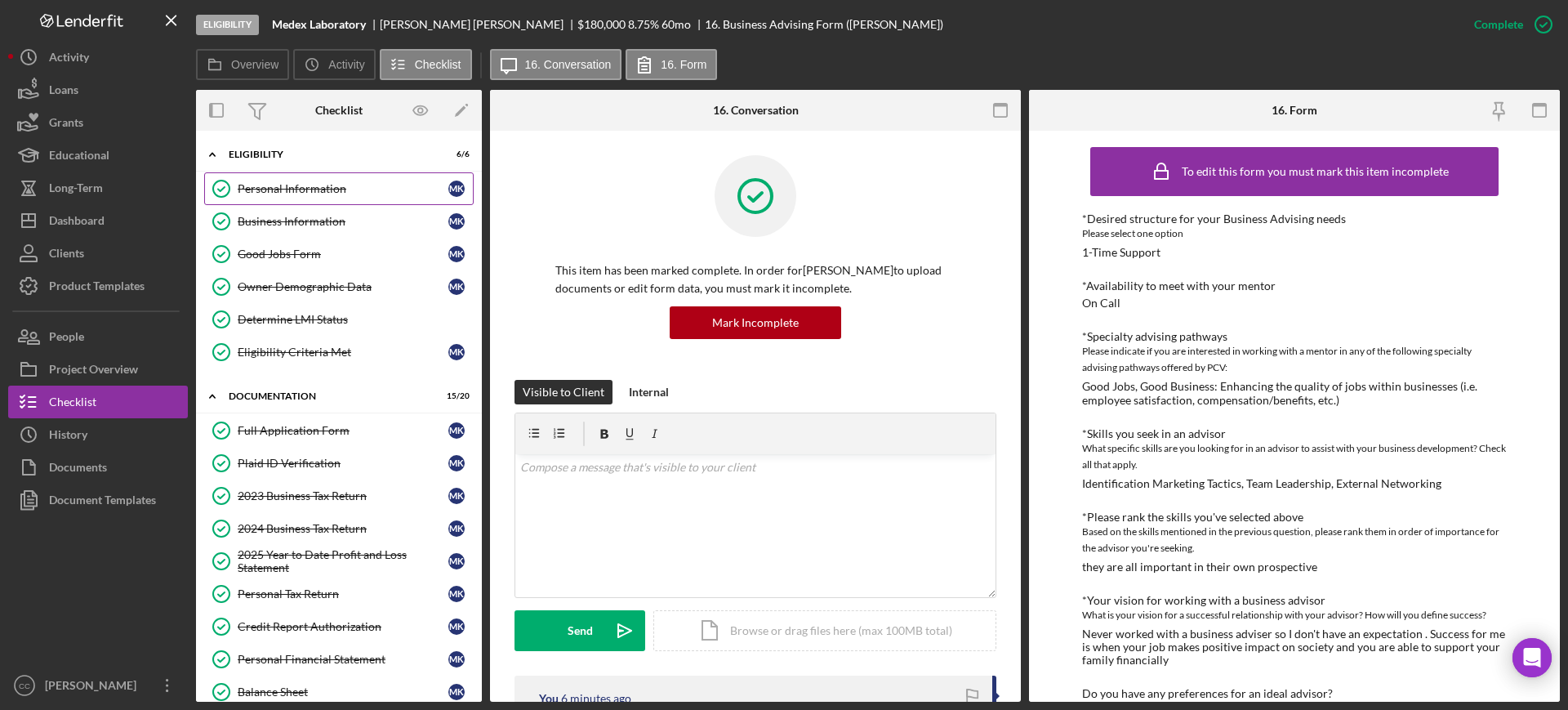
click at [285, 185] on div "Personal Information" at bounding box center [342, 189] width 210 height 13
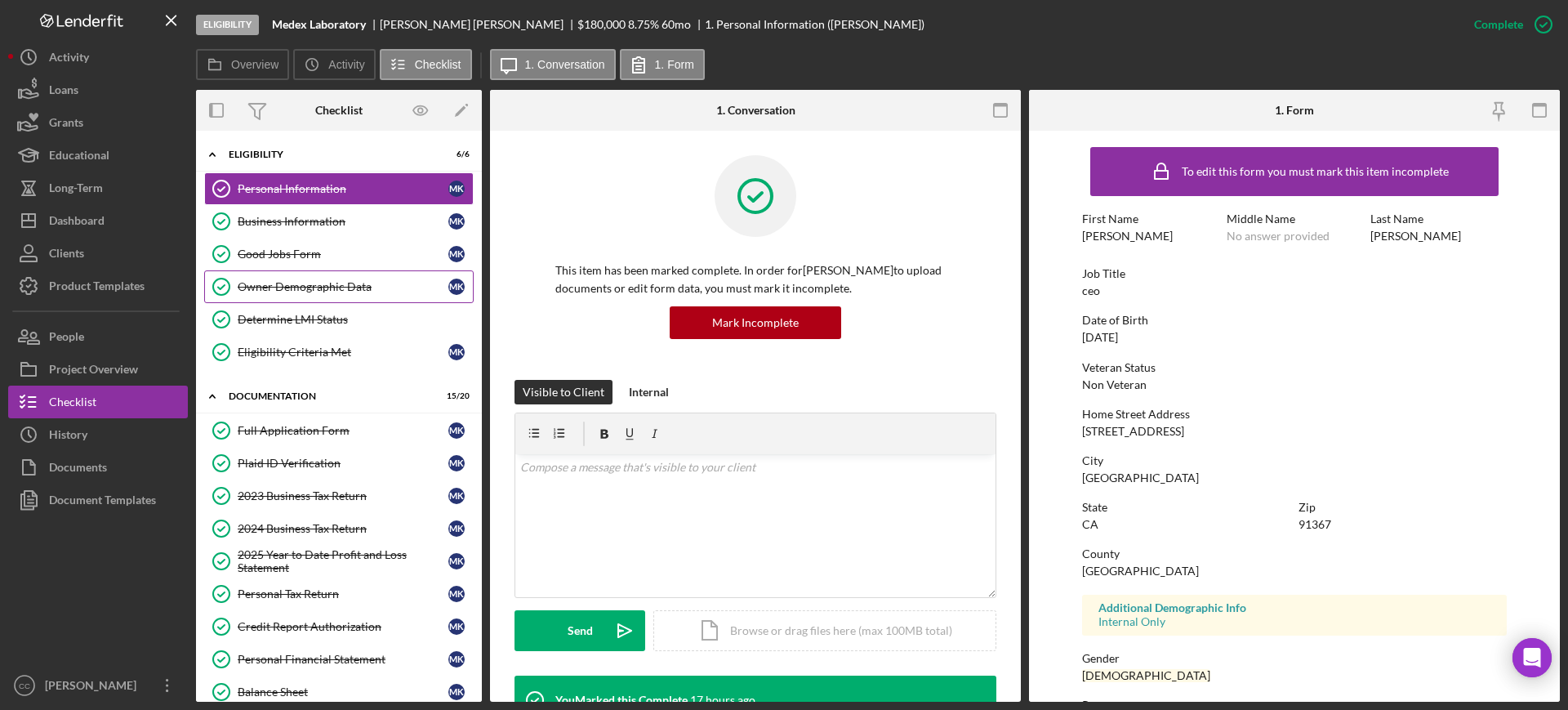
drag, startPoint x: 302, startPoint y: 317, endPoint x: 291, endPoint y: 283, distance: 35.7
click at [302, 318] on div "Determine LMI Status" at bounding box center [354, 319] width 235 height 13
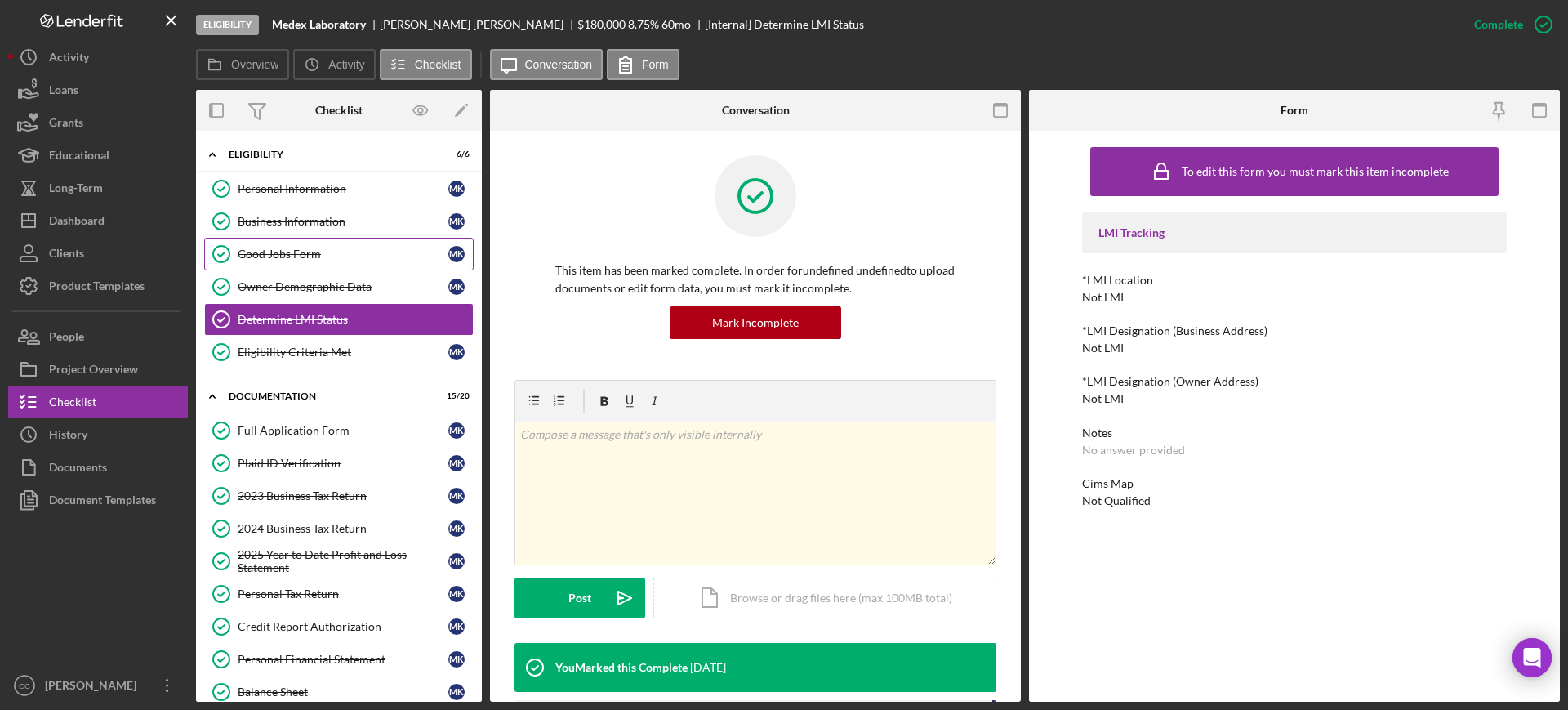
click at [288, 251] on div "Good Jobs Form" at bounding box center [342, 254] width 210 height 13
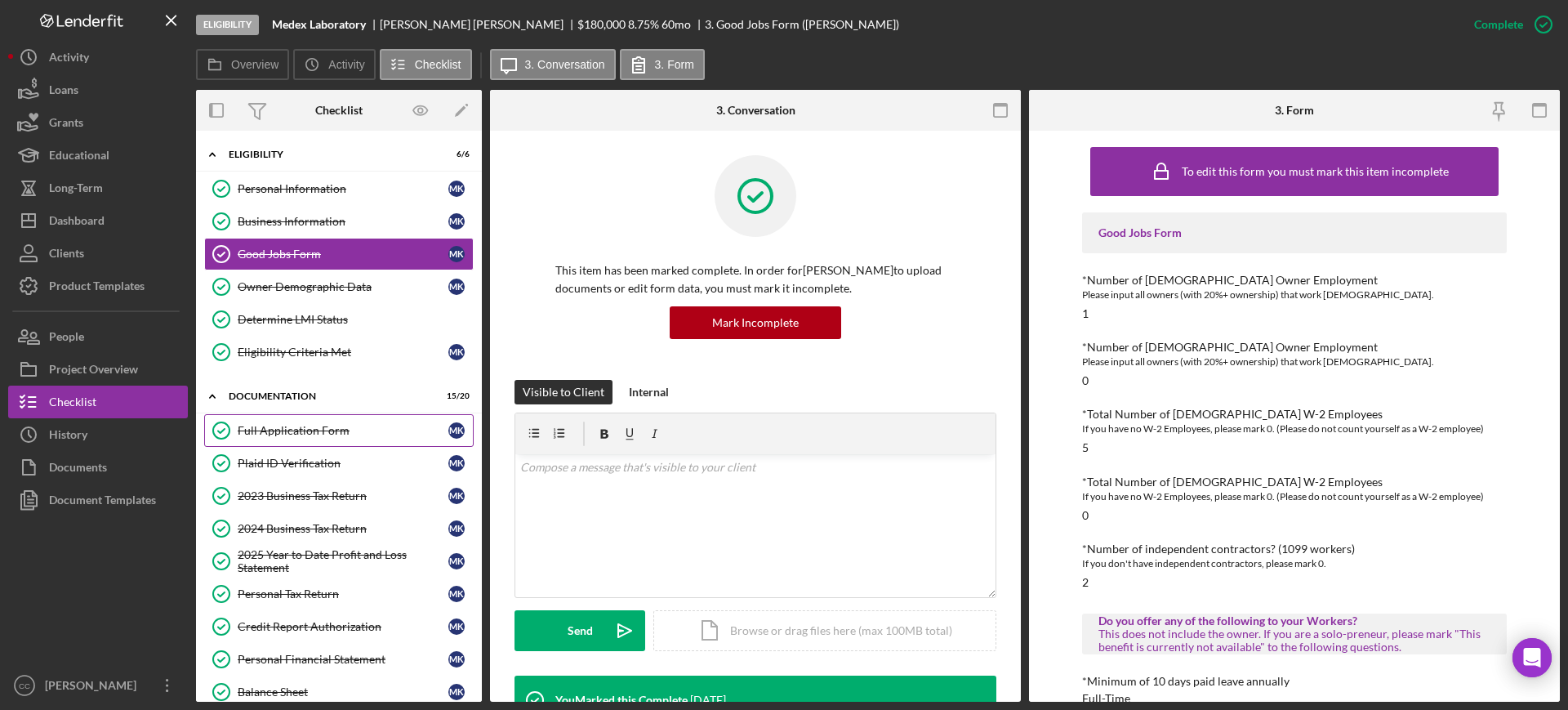
click at [336, 438] on link "Full Application Form Full Application Form M K" at bounding box center [338, 431] width 269 height 33
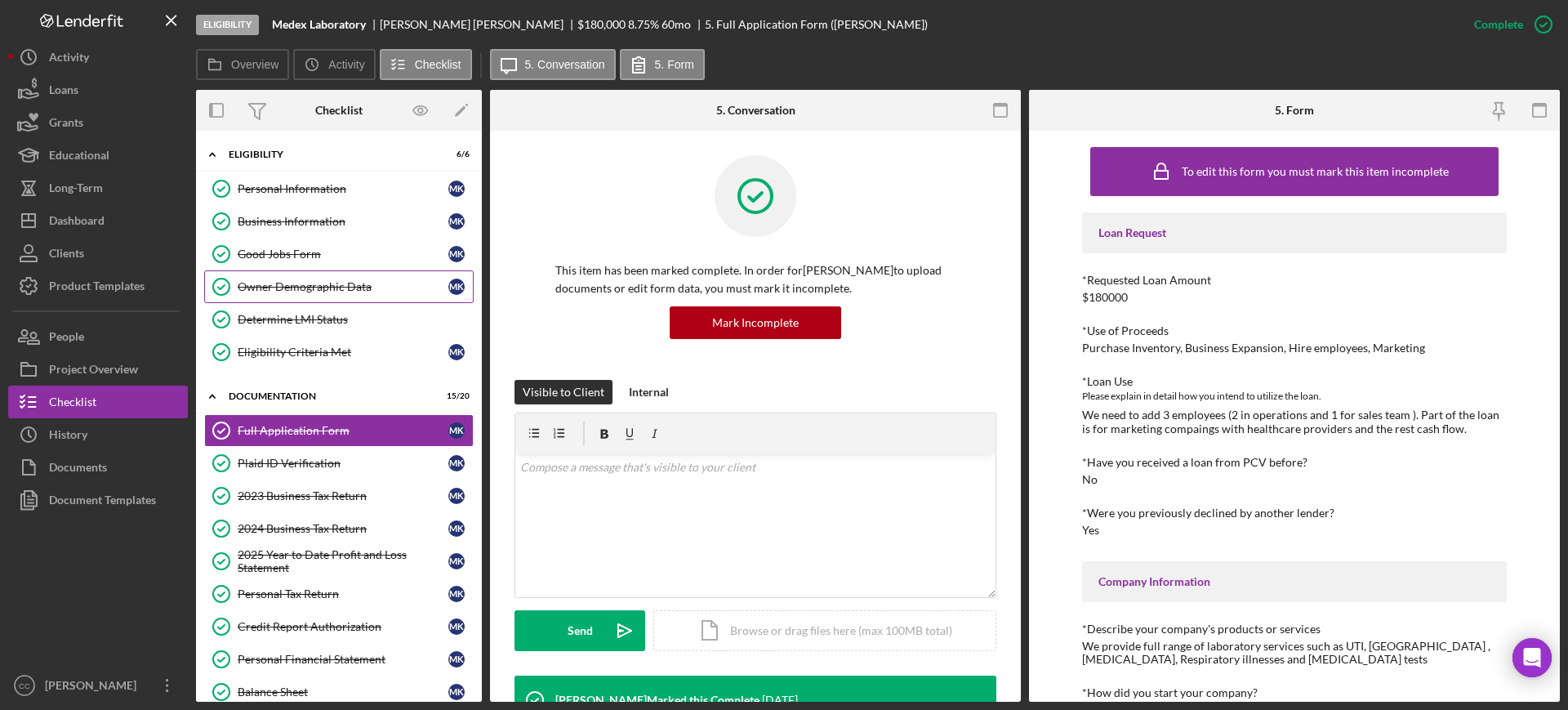
click at [313, 288] on div "Owner Demographic Data" at bounding box center [342, 287] width 210 height 13
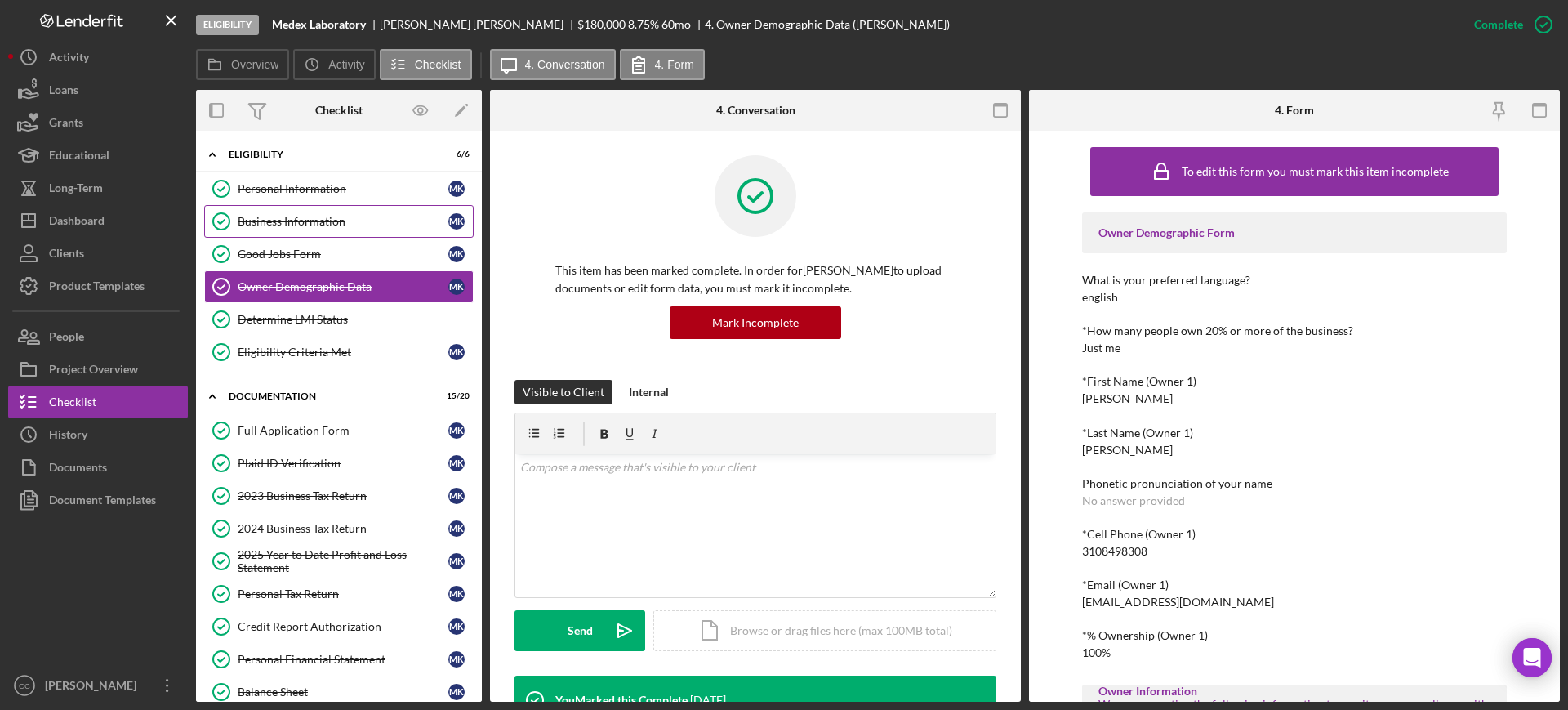
click at [295, 227] on div "Business Information" at bounding box center [342, 221] width 210 height 13
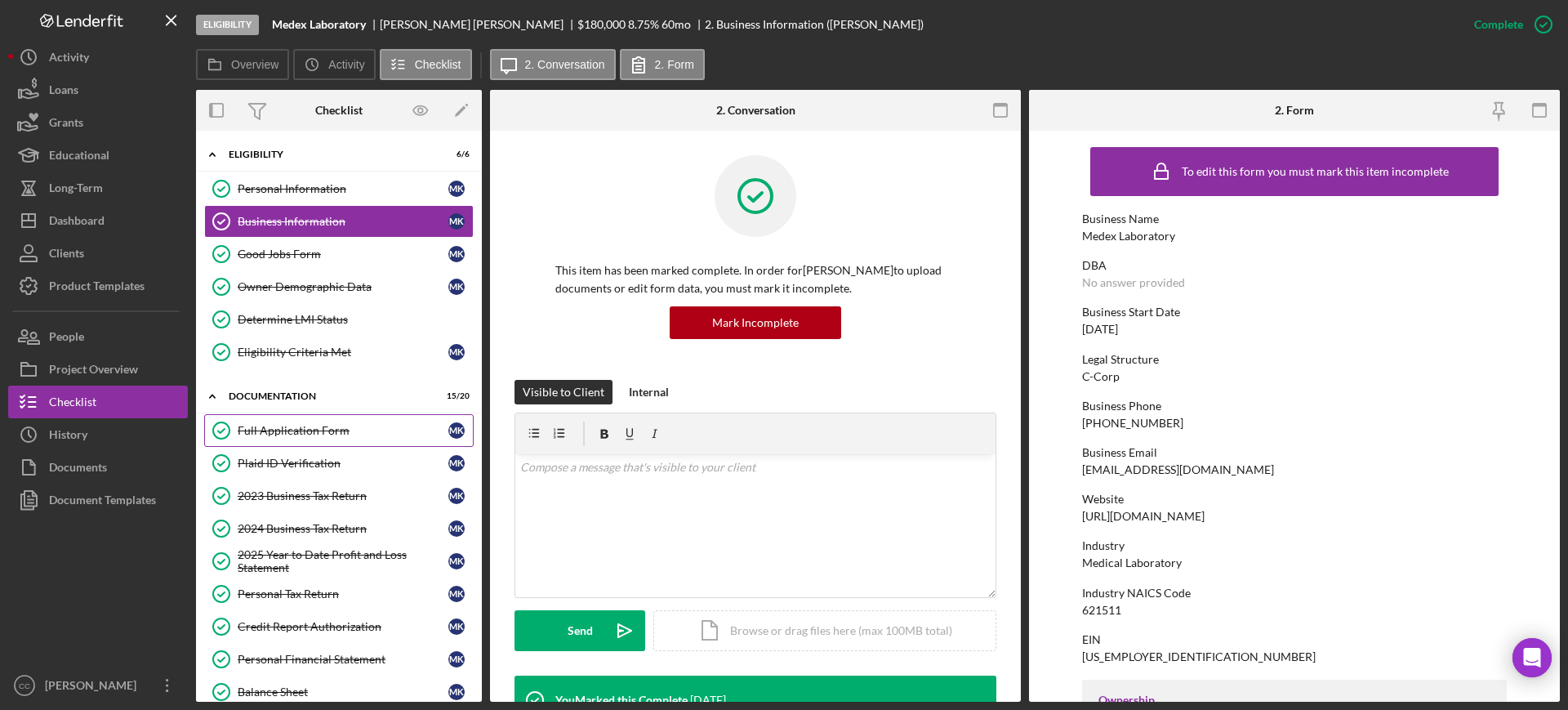
click at [313, 432] on div "Full Application Form" at bounding box center [342, 431] width 210 height 13
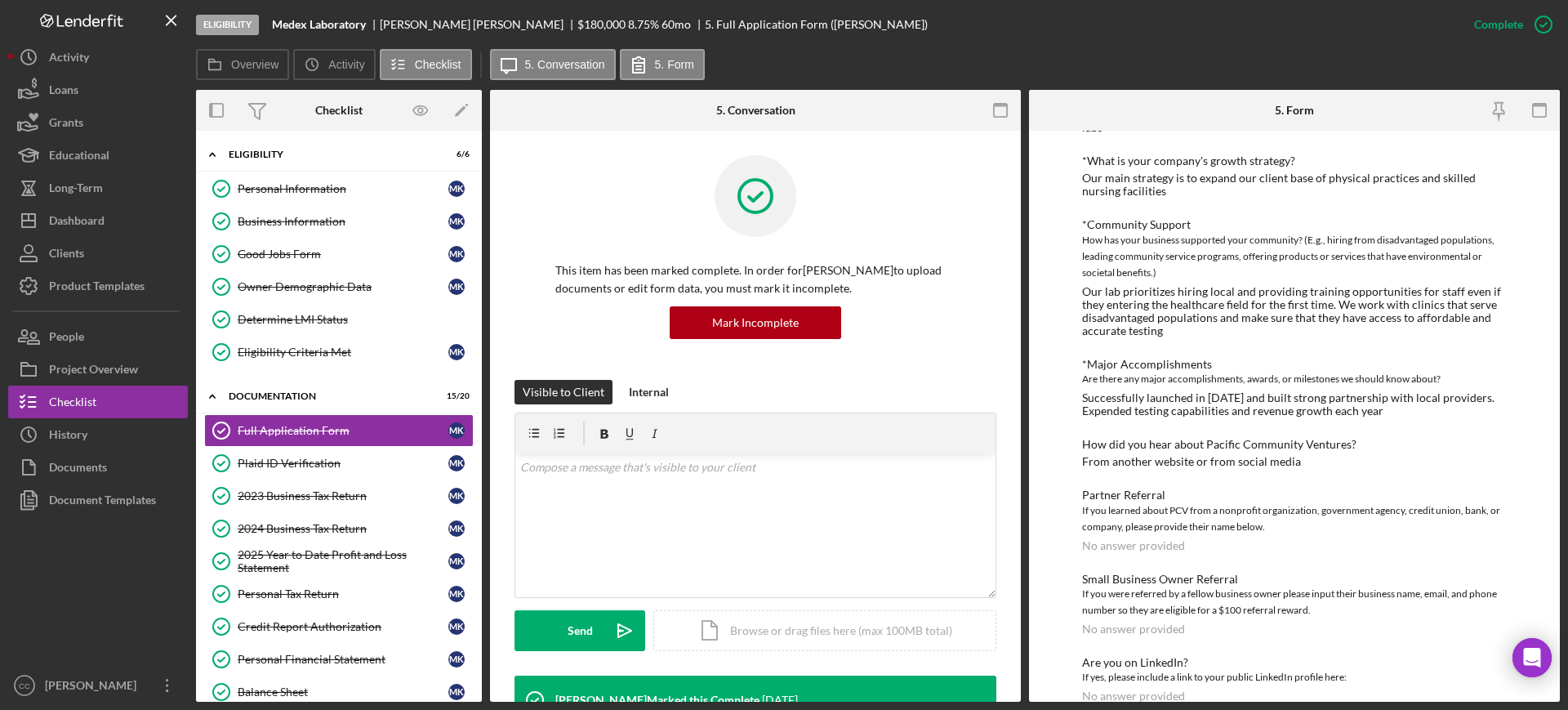
scroll to position [832, 0]
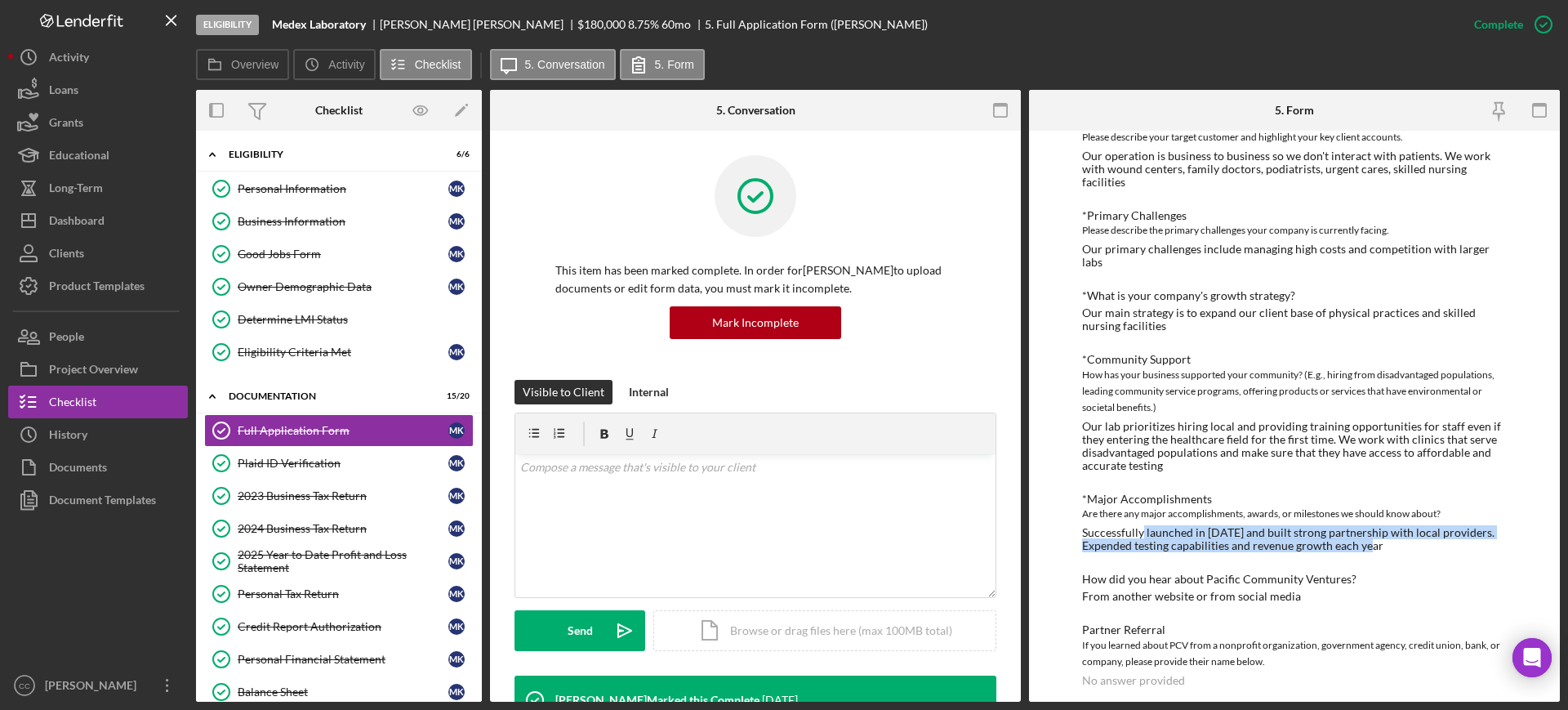
drag, startPoint x: 1141, startPoint y: 495, endPoint x: 1399, endPoint y: 500, distance: 258.0
click at [1399, 527] on div "Successfully launched in 2019 and built strong partnership with local providers…" at bounding box center [1294, 540] width 425 height 26
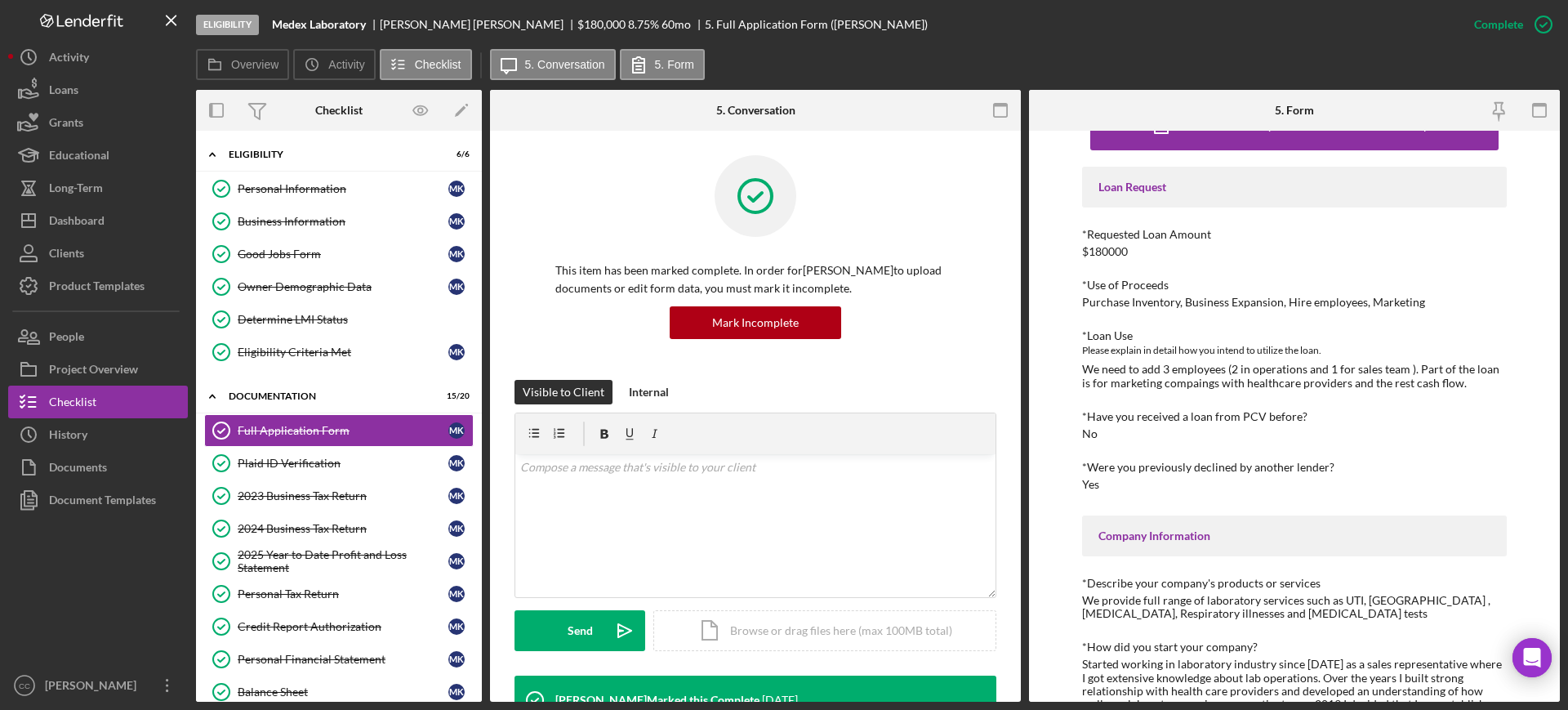
scroll to position [0, 0]
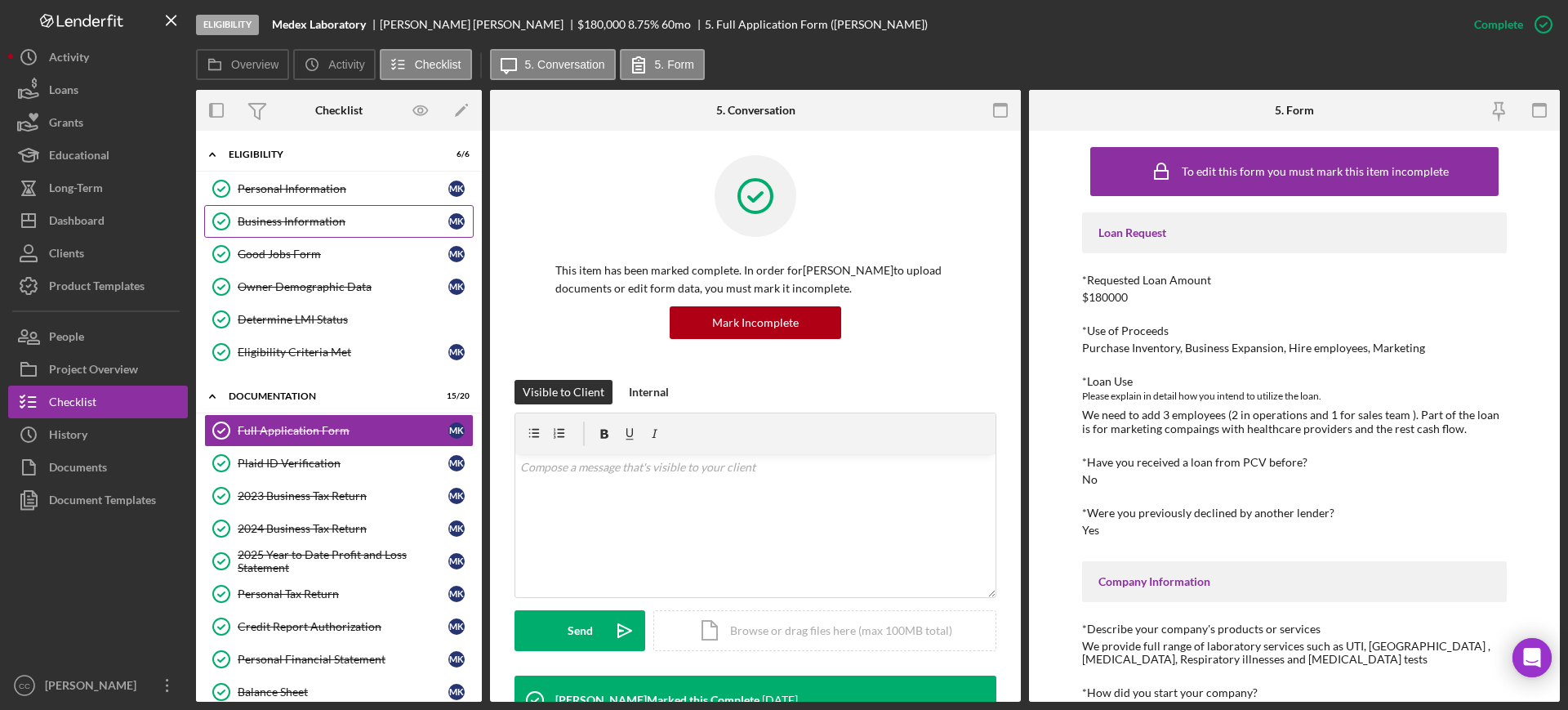
click at [306, 225] on div "Business Information" at bounding box center [342, 221] width 210 height 13
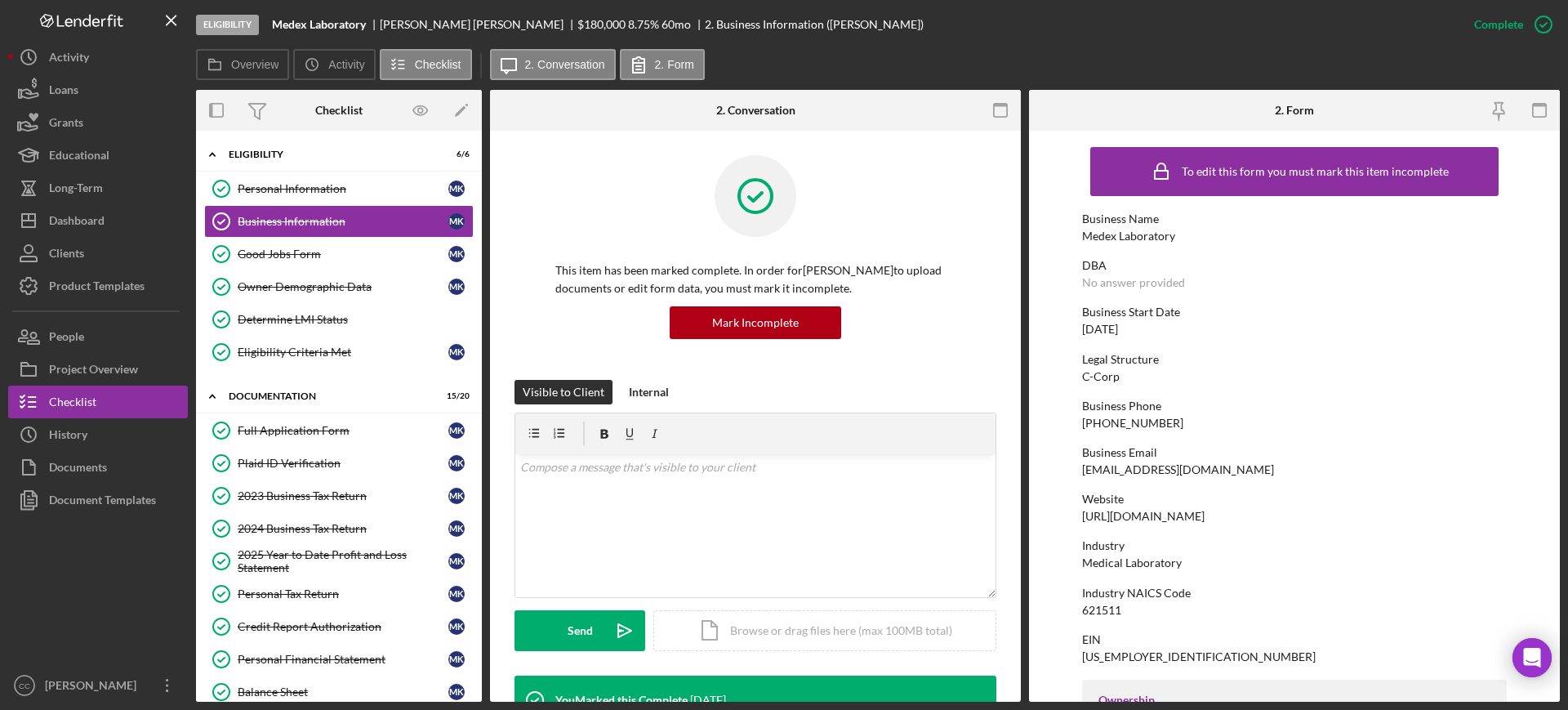
click at [1119, 380] on div "Legal Structure C-Corp" at bounding box center [1294, 368] width 425 height 30
drag, startPoint x: 1124, startPoint y: 373, endPoint x: 1074, endPoint y: 378, distance: 50.2
click at [1074, 378] on form "To edit this form you must mark this item incomplete Business Name Medex Labora…" at bounding box center [1294, 417] width 531 height 572
copy div "C-Corp"
click at [331, 436] on div "Full Application Form" at bounding box center [342, 431] width 210 height 13
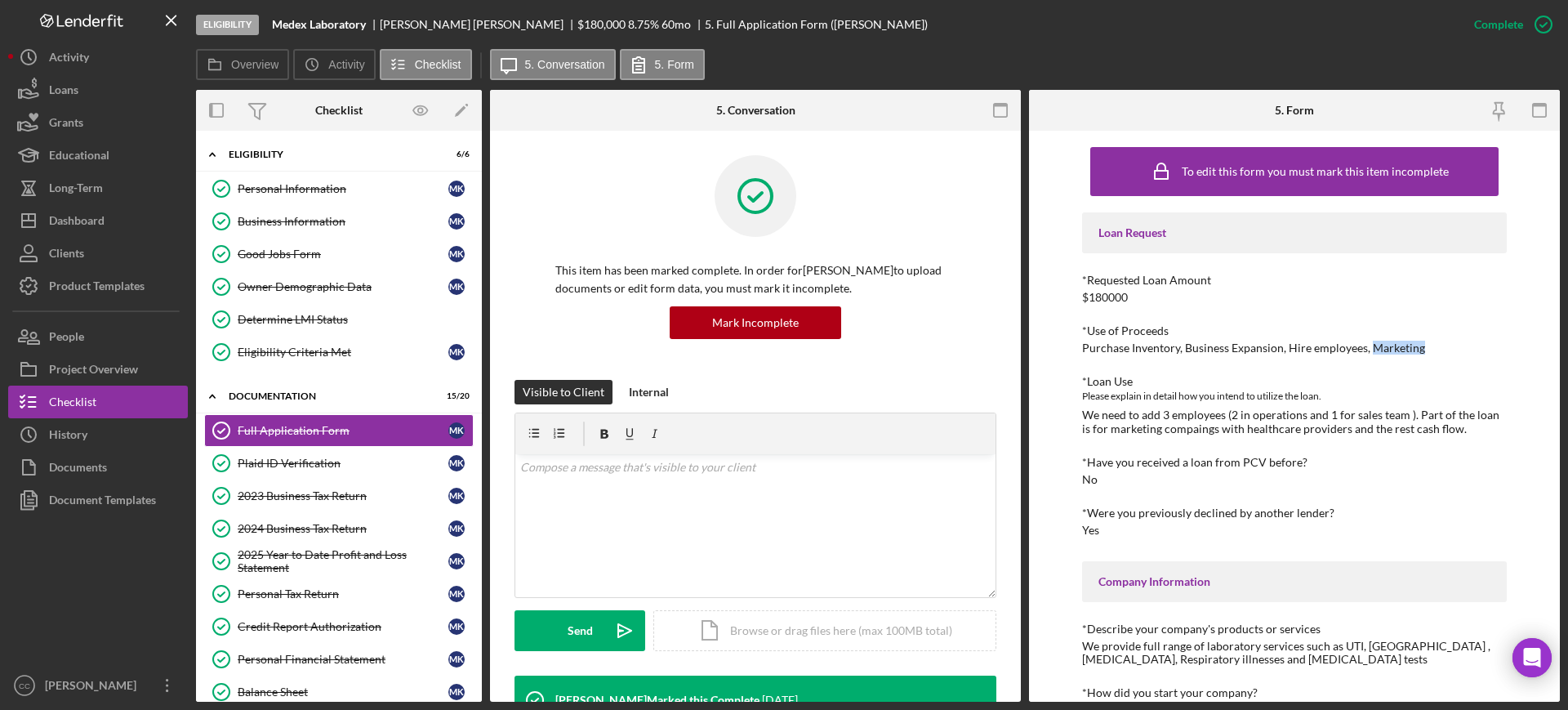
drag, startPoint x: 1425, startPoint y: 350, endPoint x: 1367, endPoint y: 355, distance: 58.2
click at [304, 254] on div "Good Jobs Form" at bounding box center [342, 254] width 210 height 13
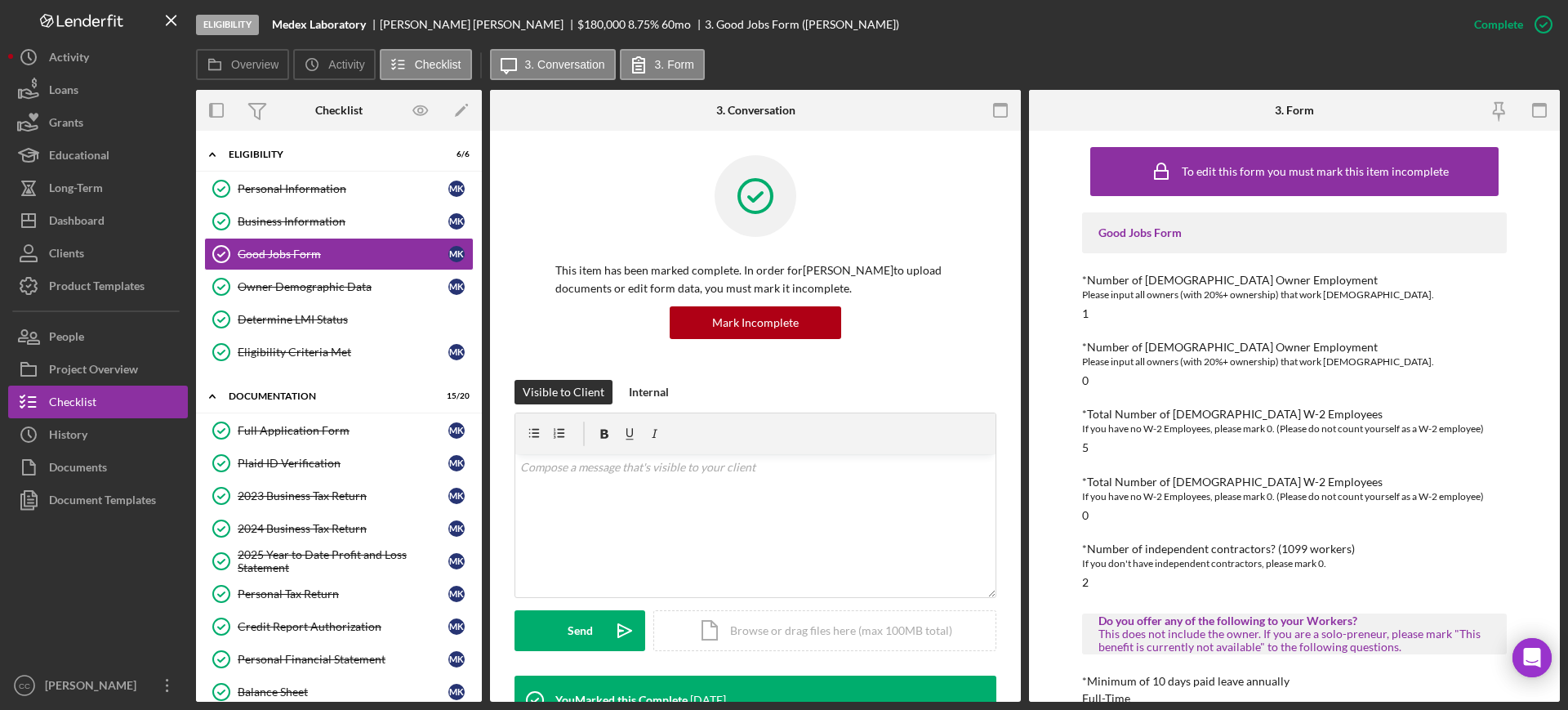
drag, startPoint x: 329, startPoint y: 429, endPoint x: 702, endPoint y: 333, distance: 385.2
click at [329, 429] on div "Full Application Form" at bounding box center [342, 431] width 210 height 13
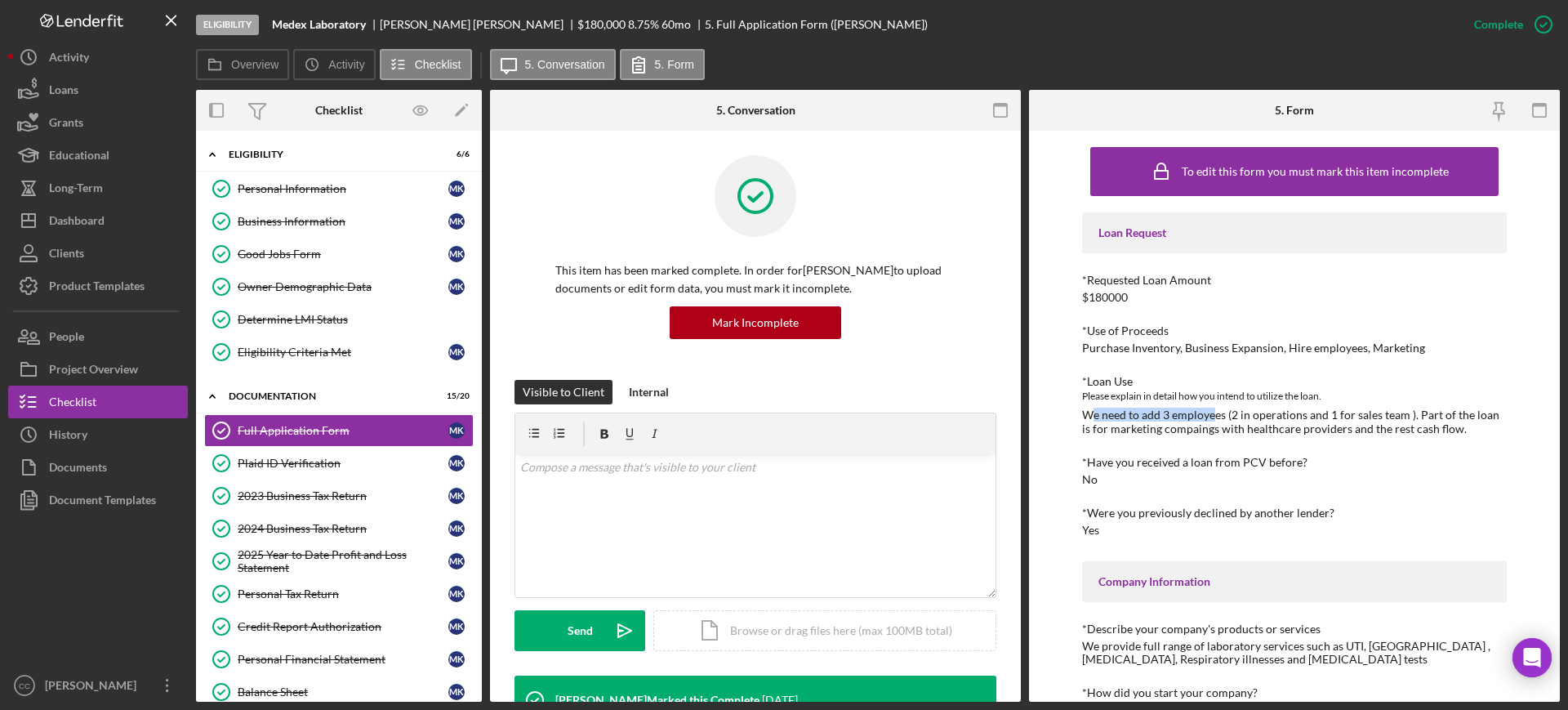
drag, startPoint x: 1088, startPoint y: 416, endPoint x: 1212, endPoint y: 417, distance: 124.0
click at [1212, 417] on div "We need to add 3 employees (2 in operations and 1 for sales team ). Part of the…" at bounding box center [1294, 422] width 425 height 26
drag, startPoint x: 1201, startPoint y: 430, endPoint x: 1260, endPoint y: 434, distance: 59.1
click at [1260, 434] on div "We need to add 3 employees (2 in operations and 1 for sales team ). Part of the…" at bounding box center [1294, 422] width 425 height 26
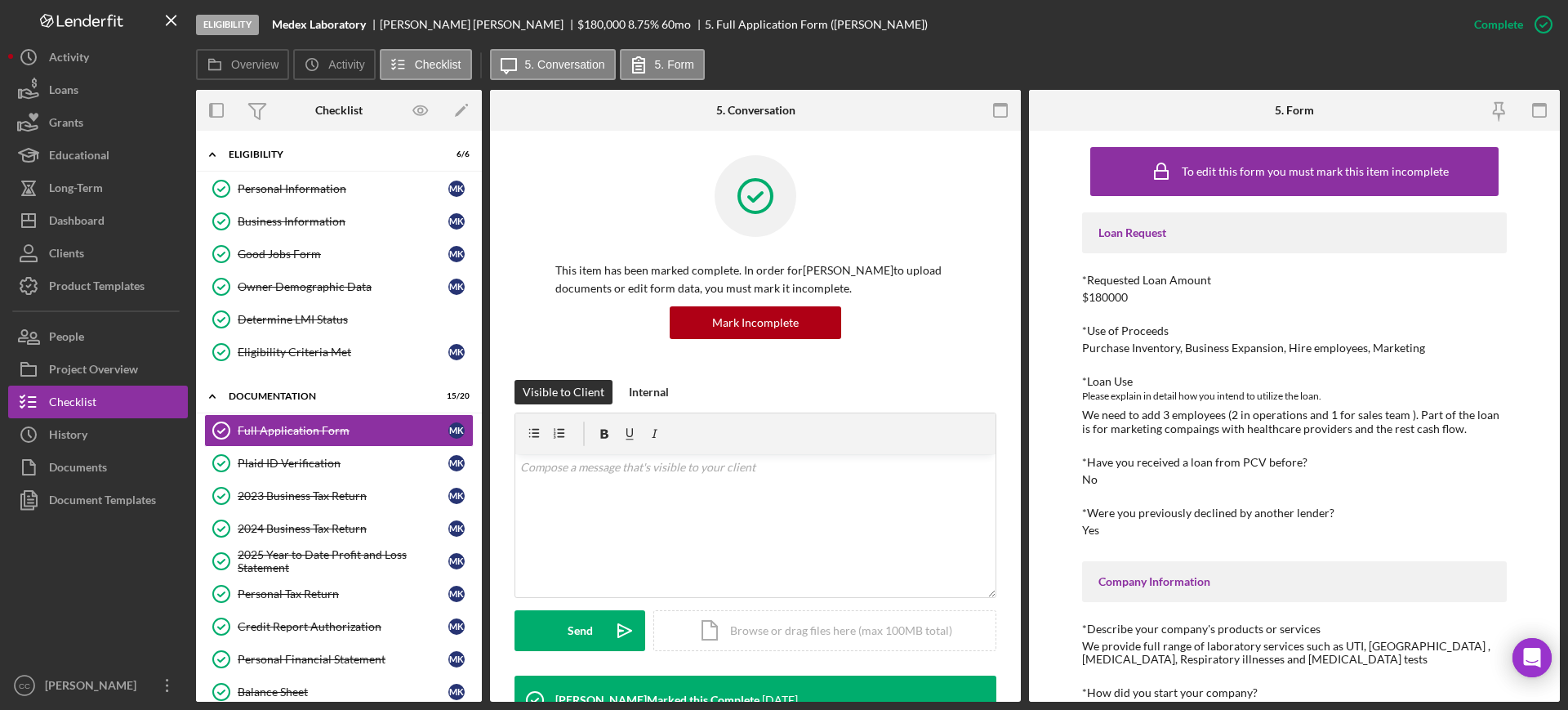
click at [993, 222] on div "This item has been marked complete. In order for Mariam Khachatryan to upload d…" at bounding box center [755, 570] width 531 height 878
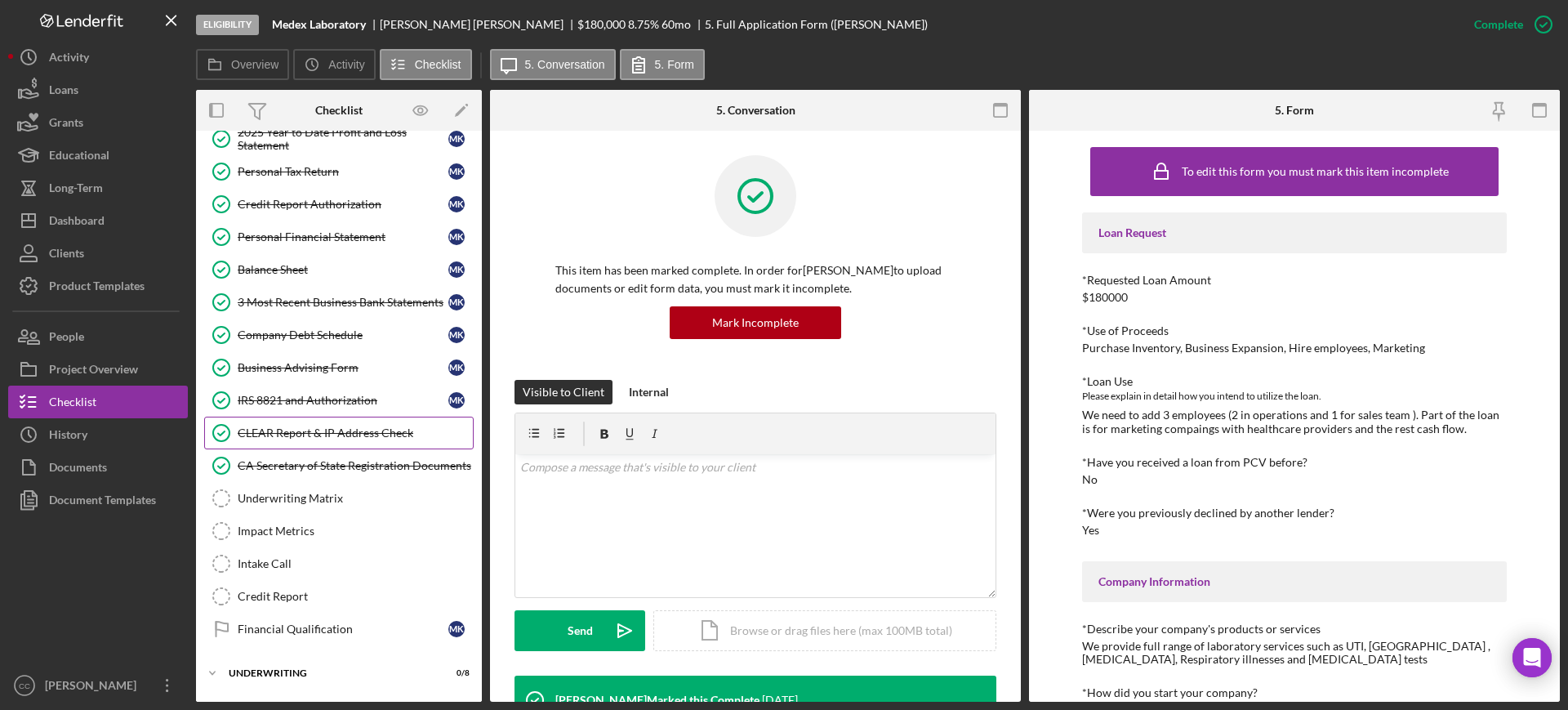
scroll to position [456, 0]
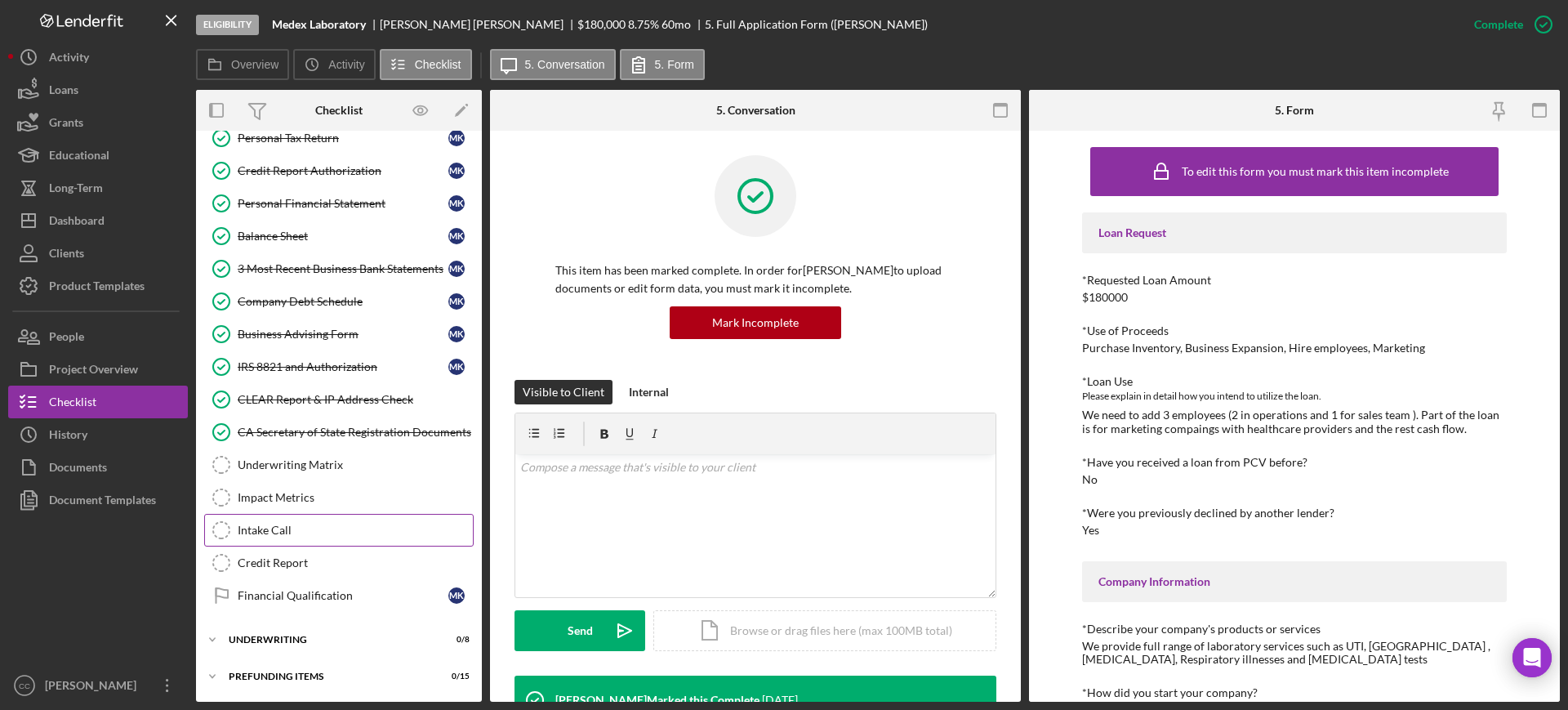
click at [267, 532] on div "Intake Call" at bounding box center [354, 531] width 235 height 13
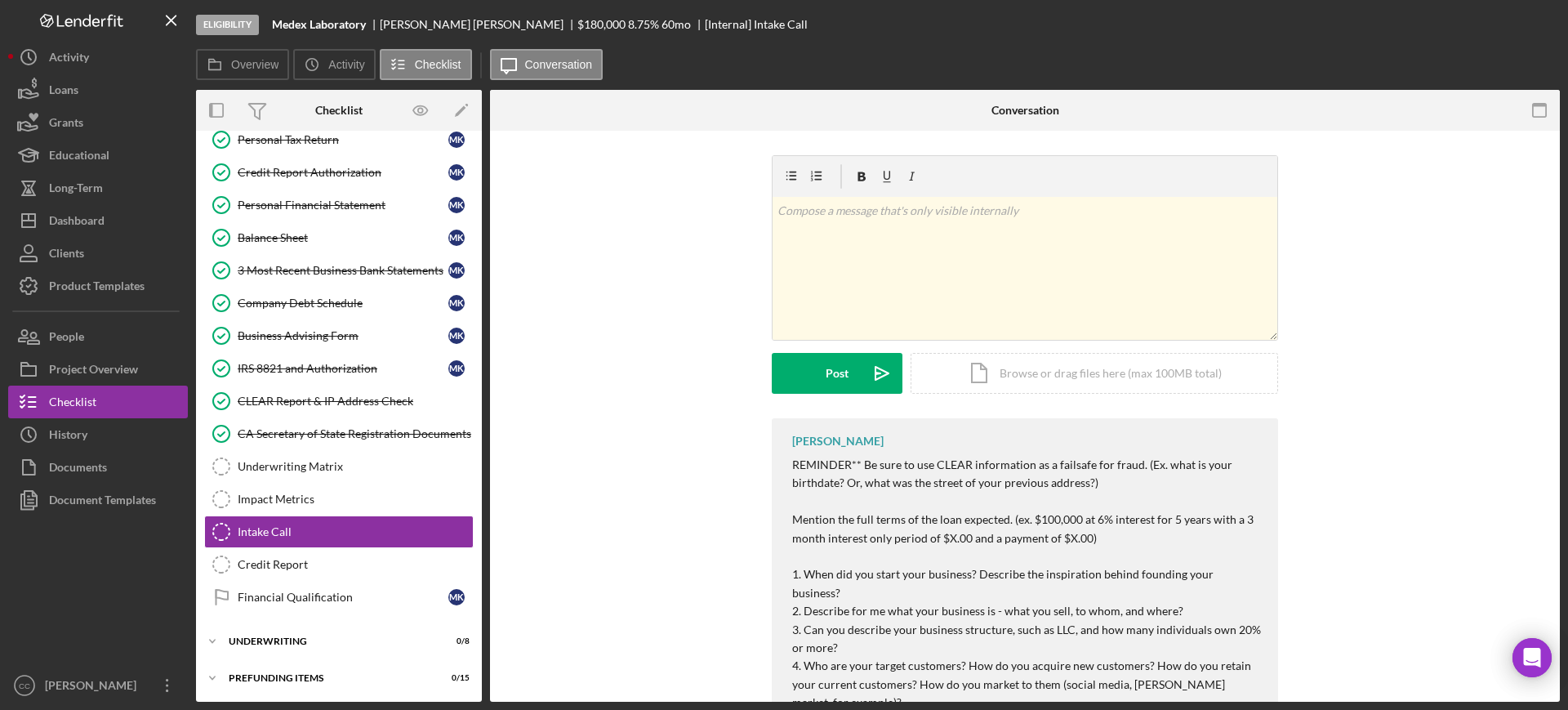
scroll to position [456, 0]
click at [916, 267] on div "v Color teal Color pink Remove color Add row above Add row below Add column bef…" at bounding box center [1025, 268] width 505 height 143
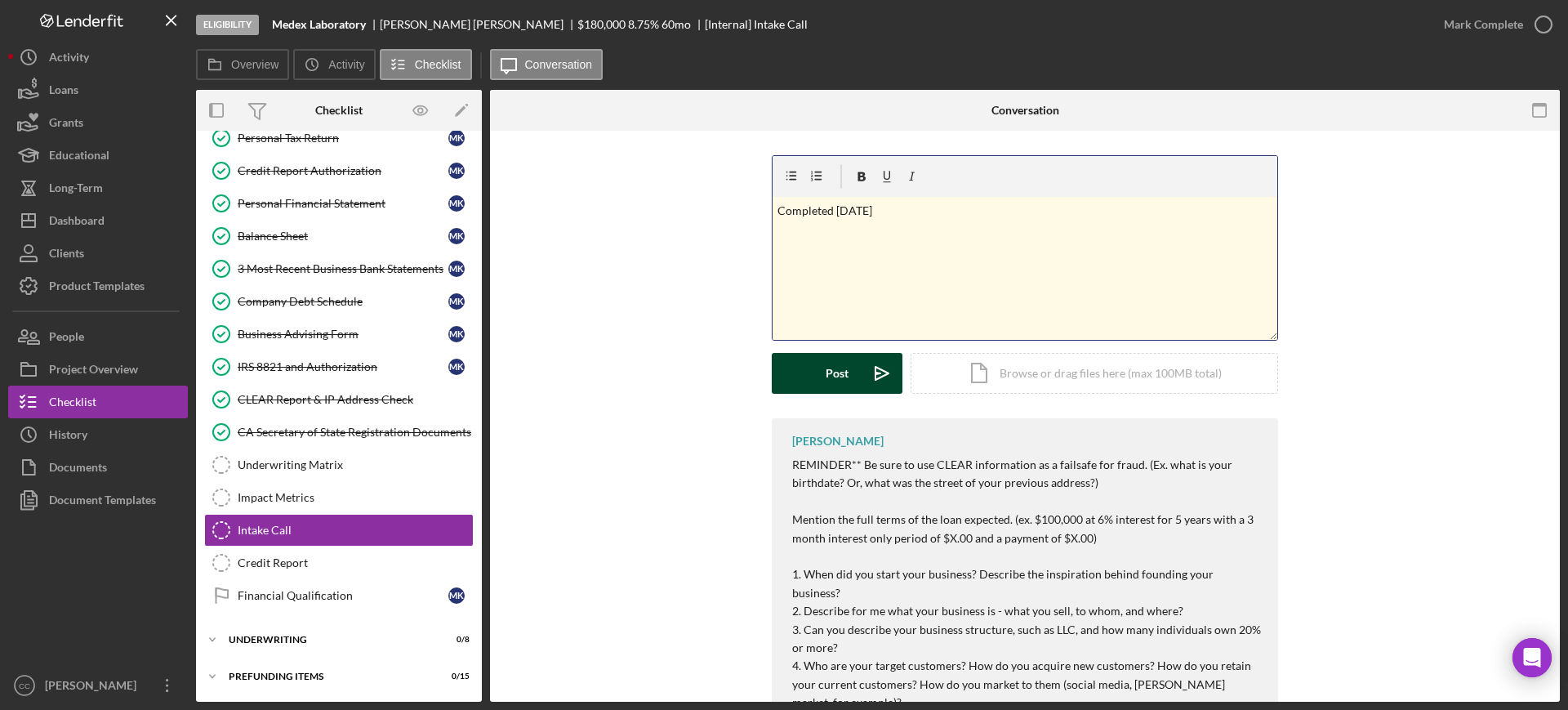
click at [865, 373] on icon "Icon/icon-invite-send" at bounding box center [882, 373] width 41 height 41
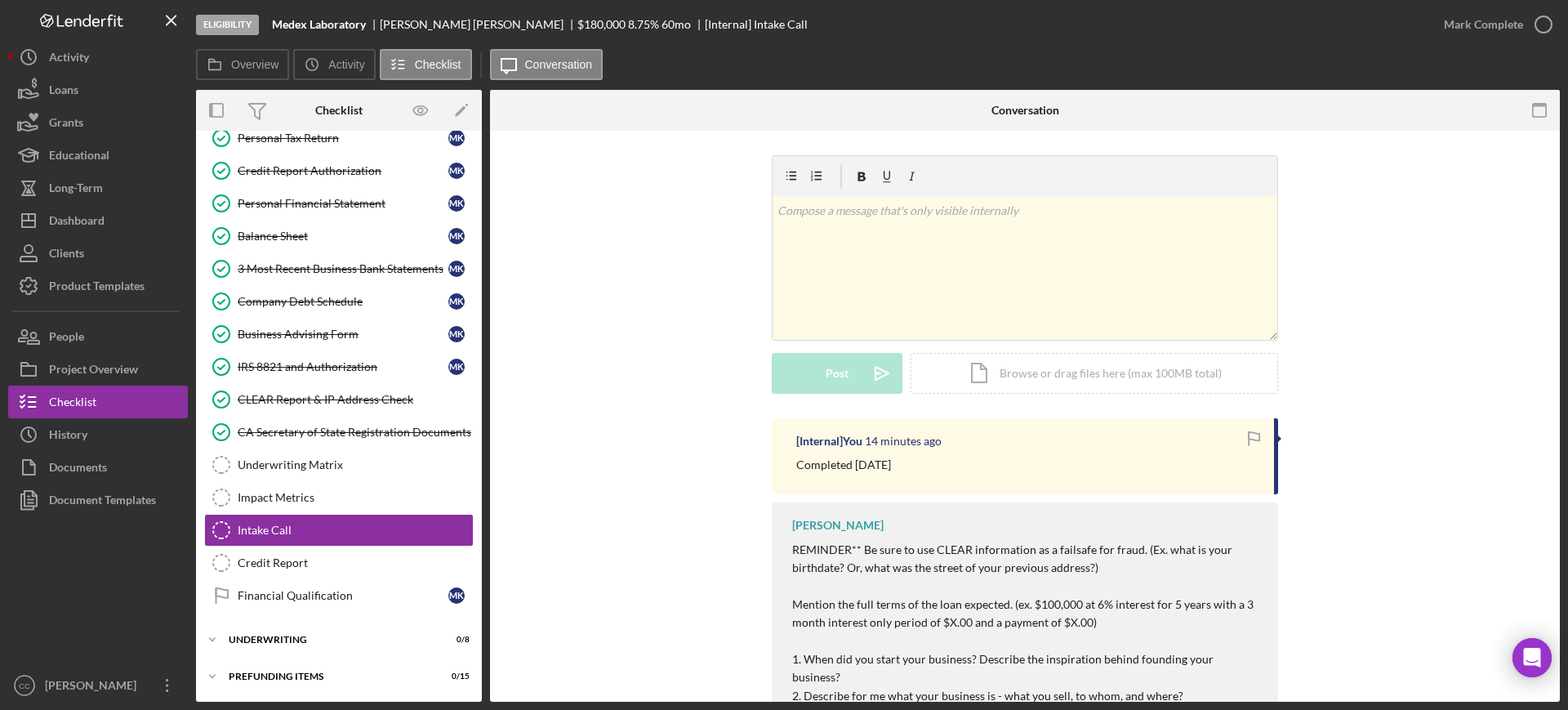
click at [661, 320] on div "v Color teal Color pink Remove color Add row above Add row below Add column bef…" at bounding box center [1025, 287] width 1021 height 263
click at [1445, 19] on div "Mark Complete" at bounding box center [1483, 25] width 79 height 33
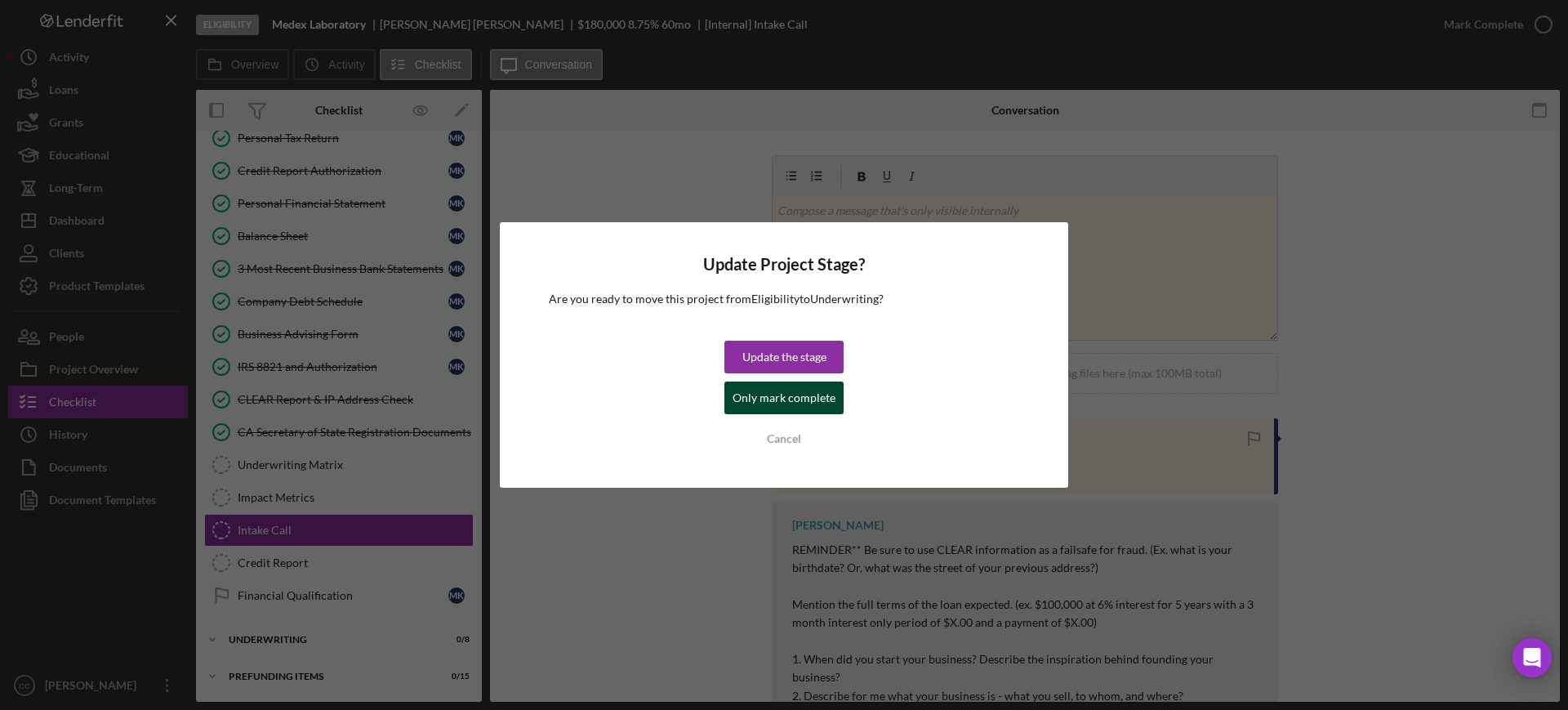
click at [775, 401] on div "Only mark complete" at bounding box center [784, 398] width 103 height 33
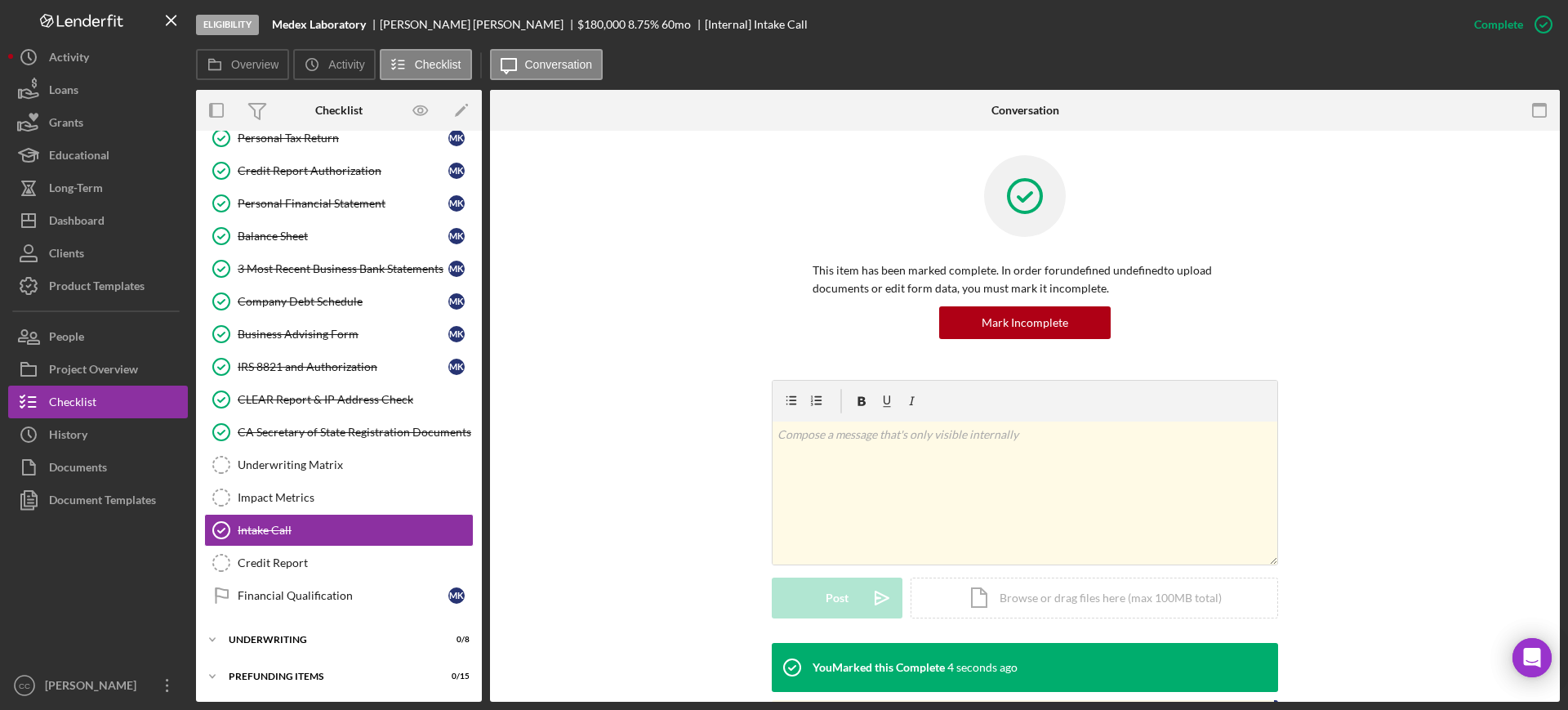
click at [595, 391] on div "v Color teal Color pink Remove color Add row above Add row below Add column bef…" at bounding box center [1025, 511] width 1021 height 263
click at [719, 266] on div "This item has been marked complete. In order for undefined undefined to upload …" at bounding box center [1025, 268] width 1021 height 224
click at [695, 305] on div "This item has been marked complete. In order for undefined undefined to upload …" at bounding box center [1025, 268] width 1021 height 224
